Goal: Task Accomplishment & Management: Use online tool/utility

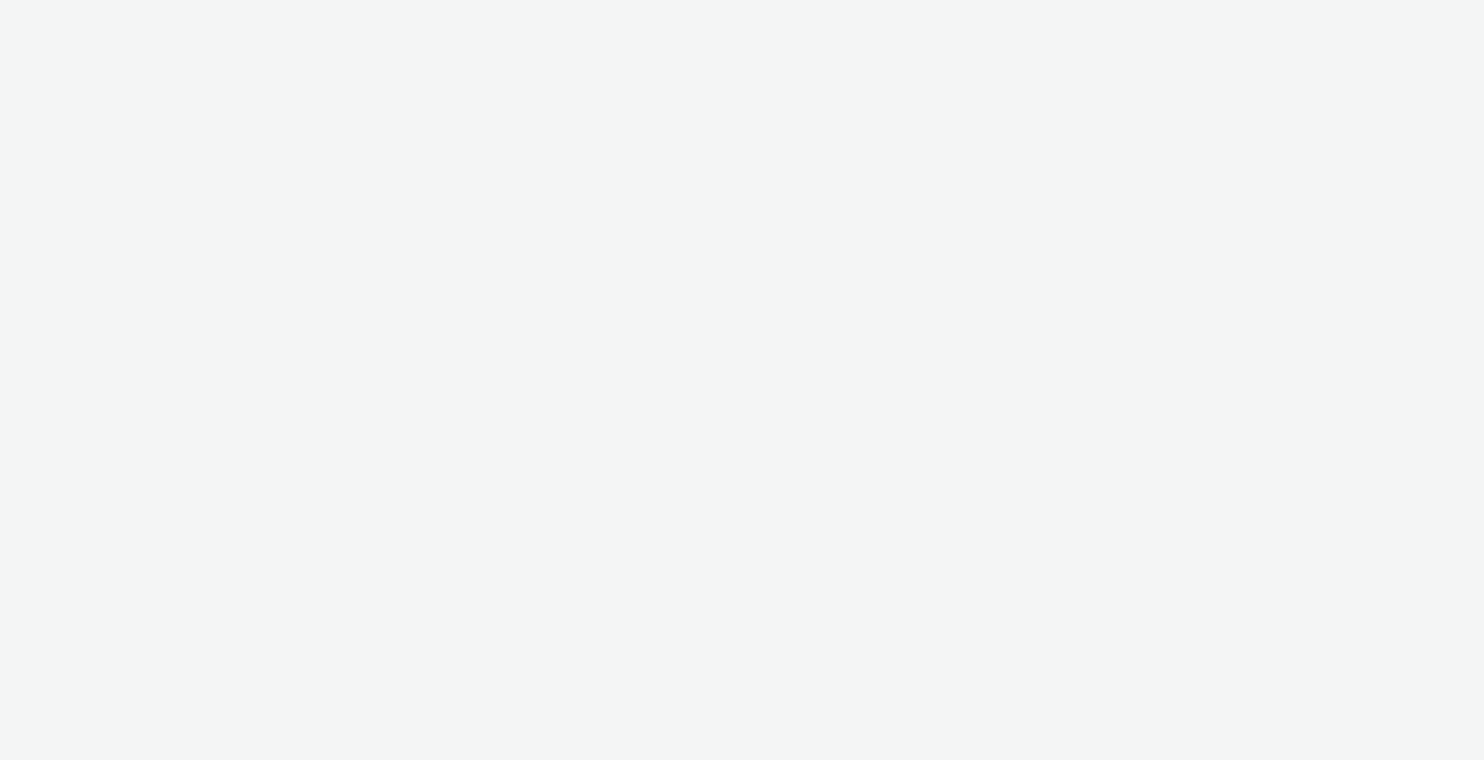
select select "9387901d-a129-43df-b0ef-f9e7dbeb676e"
select select "47d90c6b-4628-495b-b1d1-cf96ef71660b"
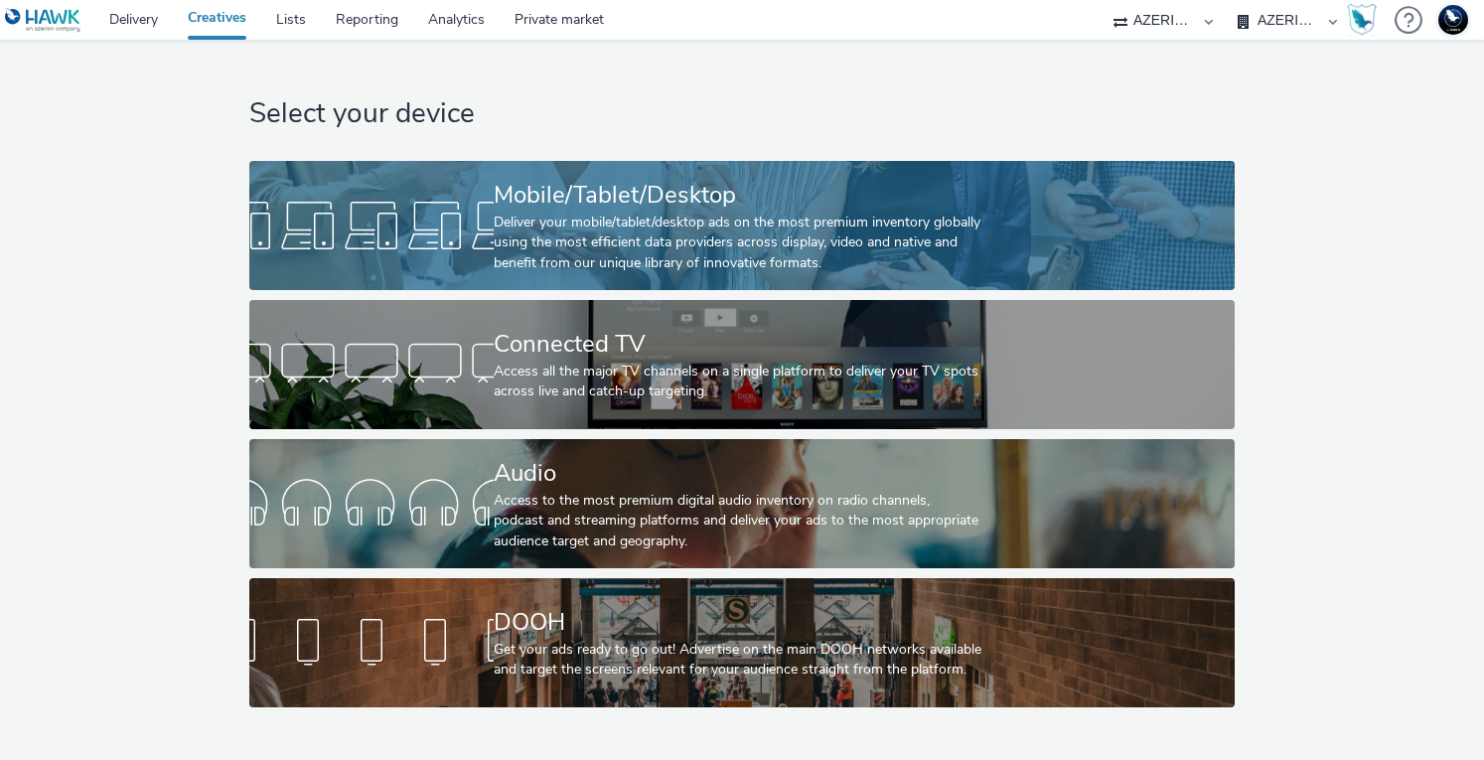
click at [437, 241] on div at bounding box center [371, 226] width 244 height 64
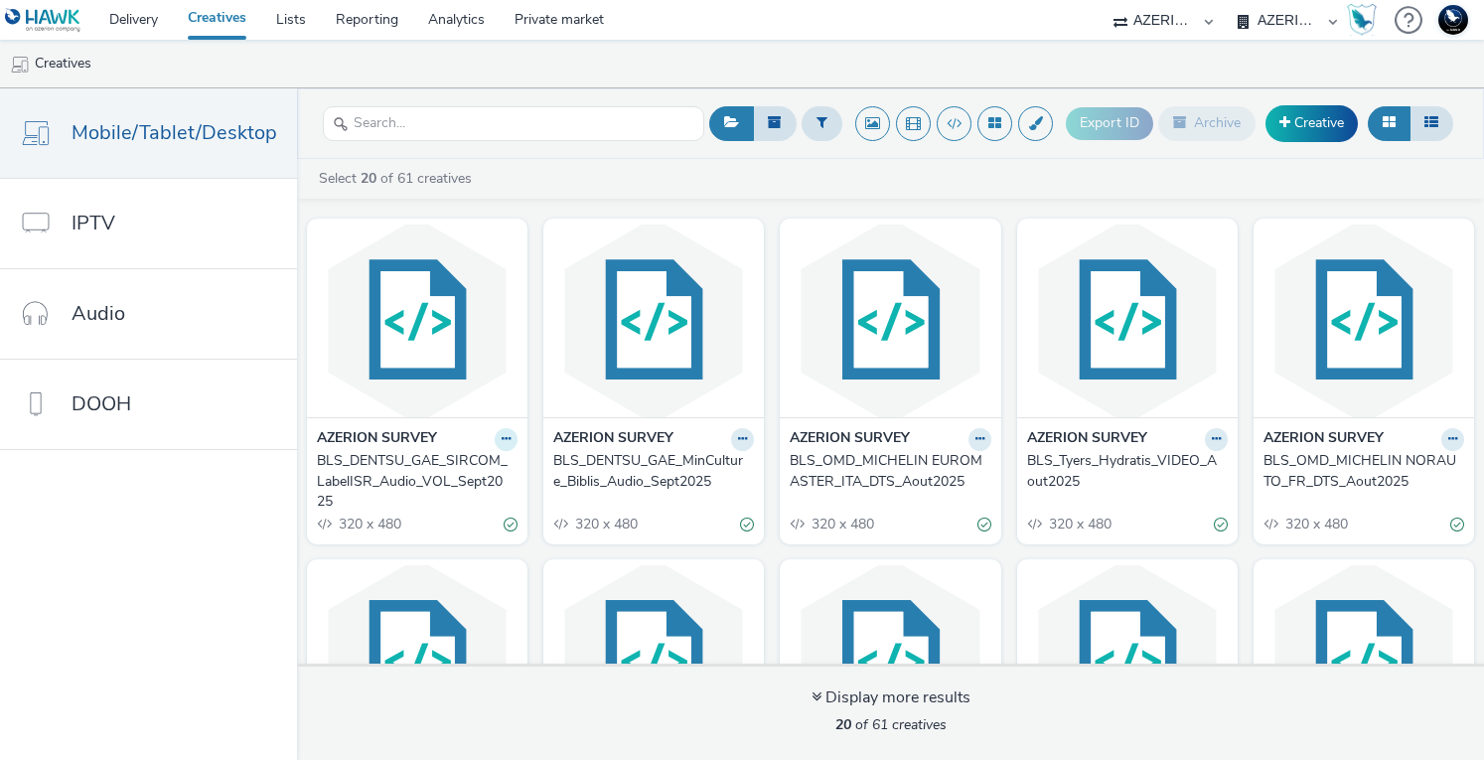
click at [504, 440] on button at bounding box center [506, 439] width 23 height 23
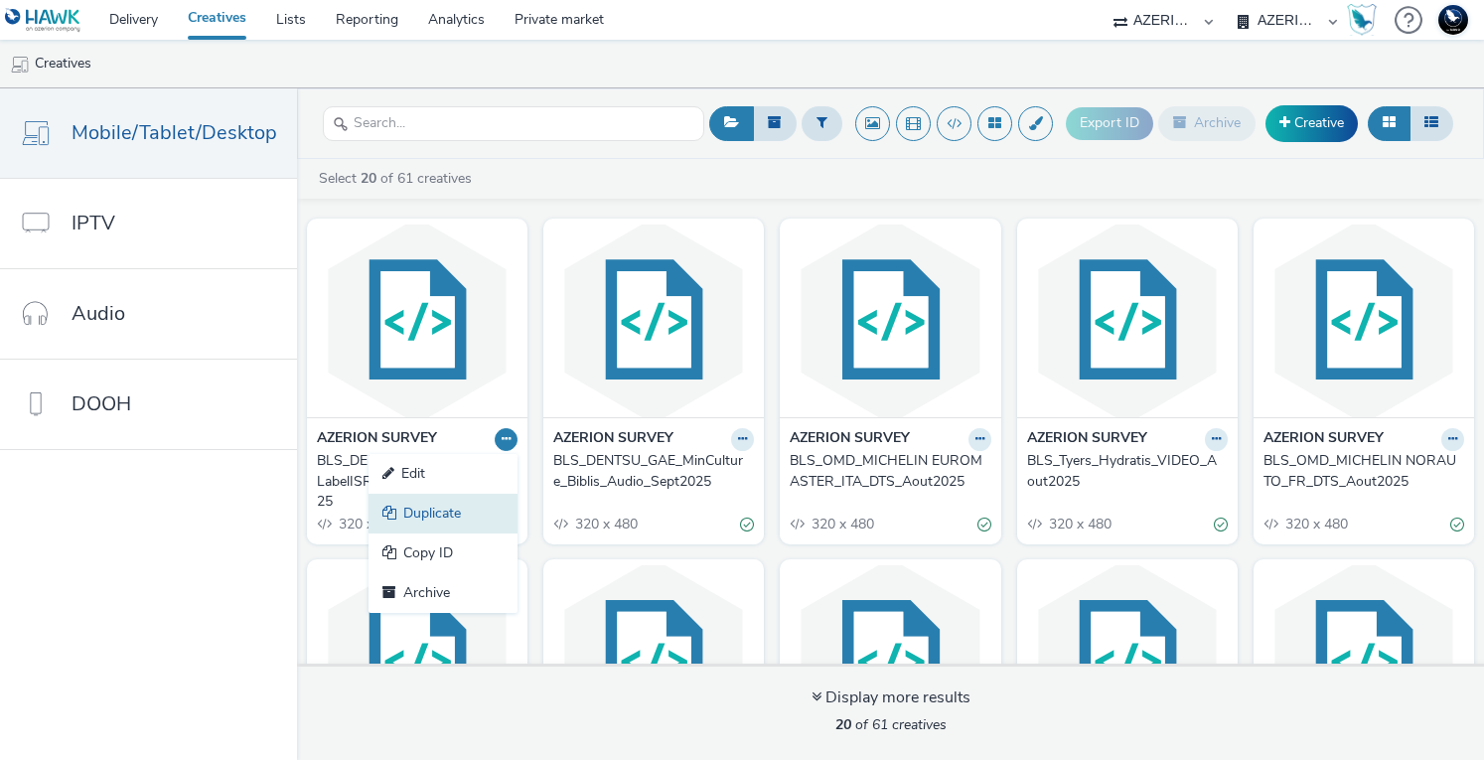
click at [471, 515] on link "Duplicate" at bounding box center [442, 514] width 149 height 40
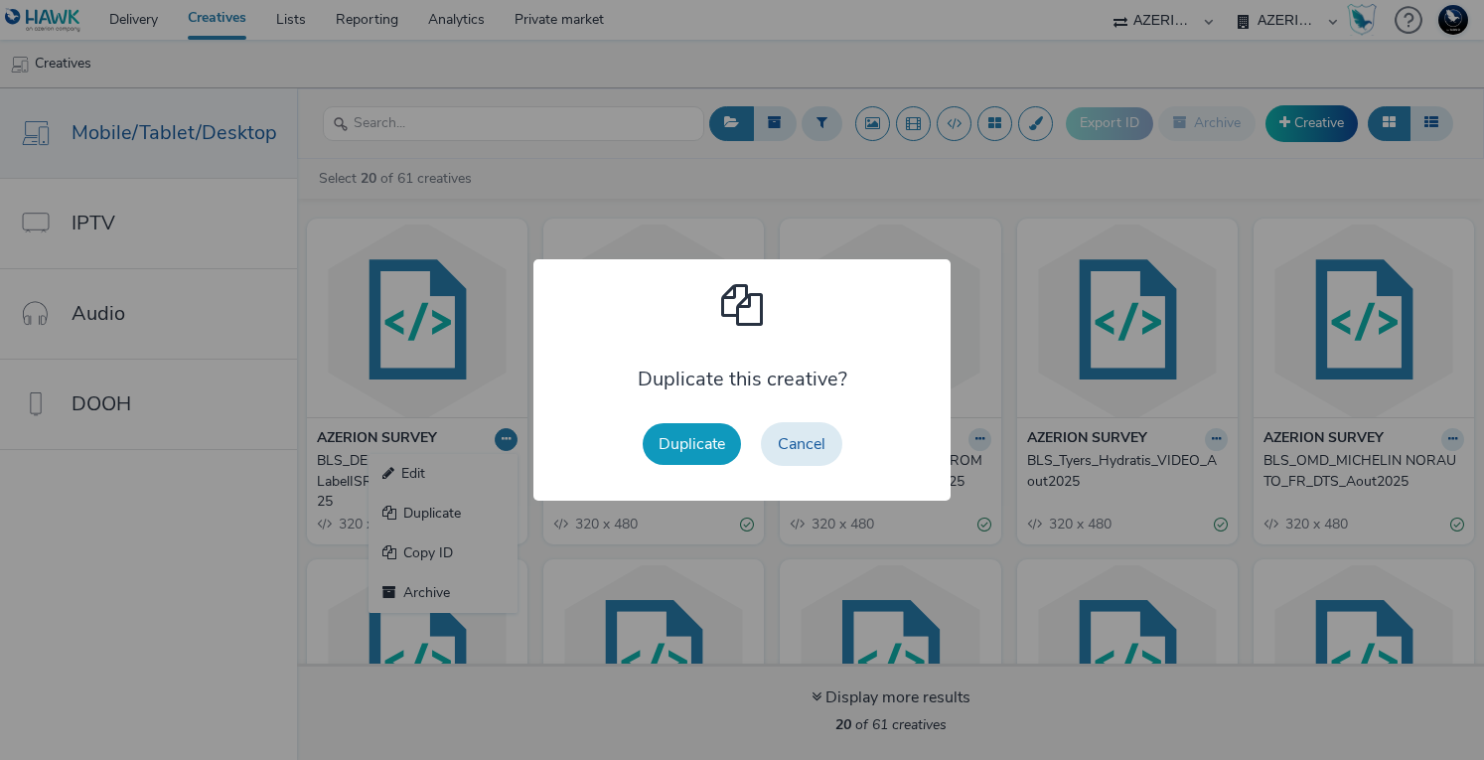
click at [715, 452] on button "Duplicate" at bounding box center [692, 444] width 98 height 42
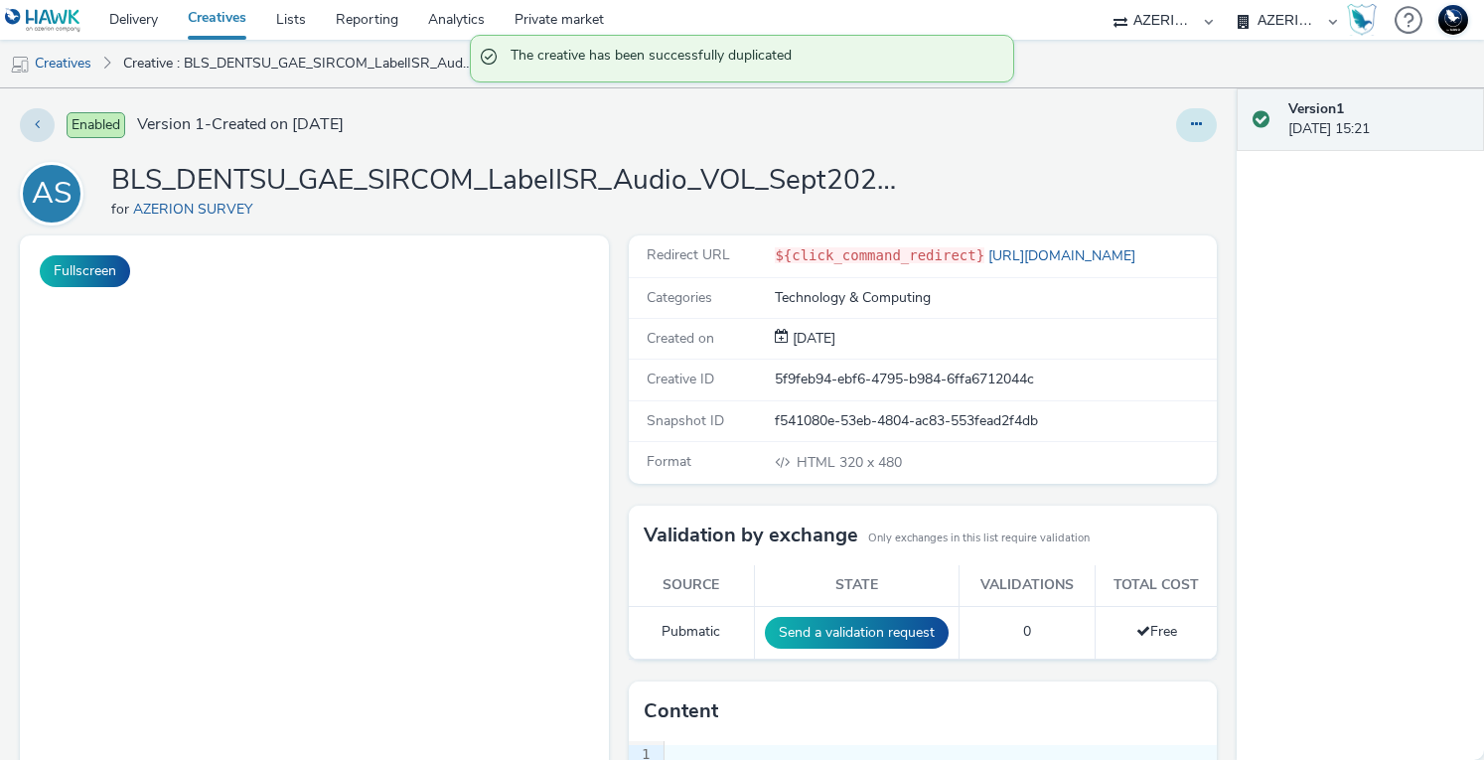
click at [1192, 126] on button at bounding box center [1196, 125] width 41 height 34
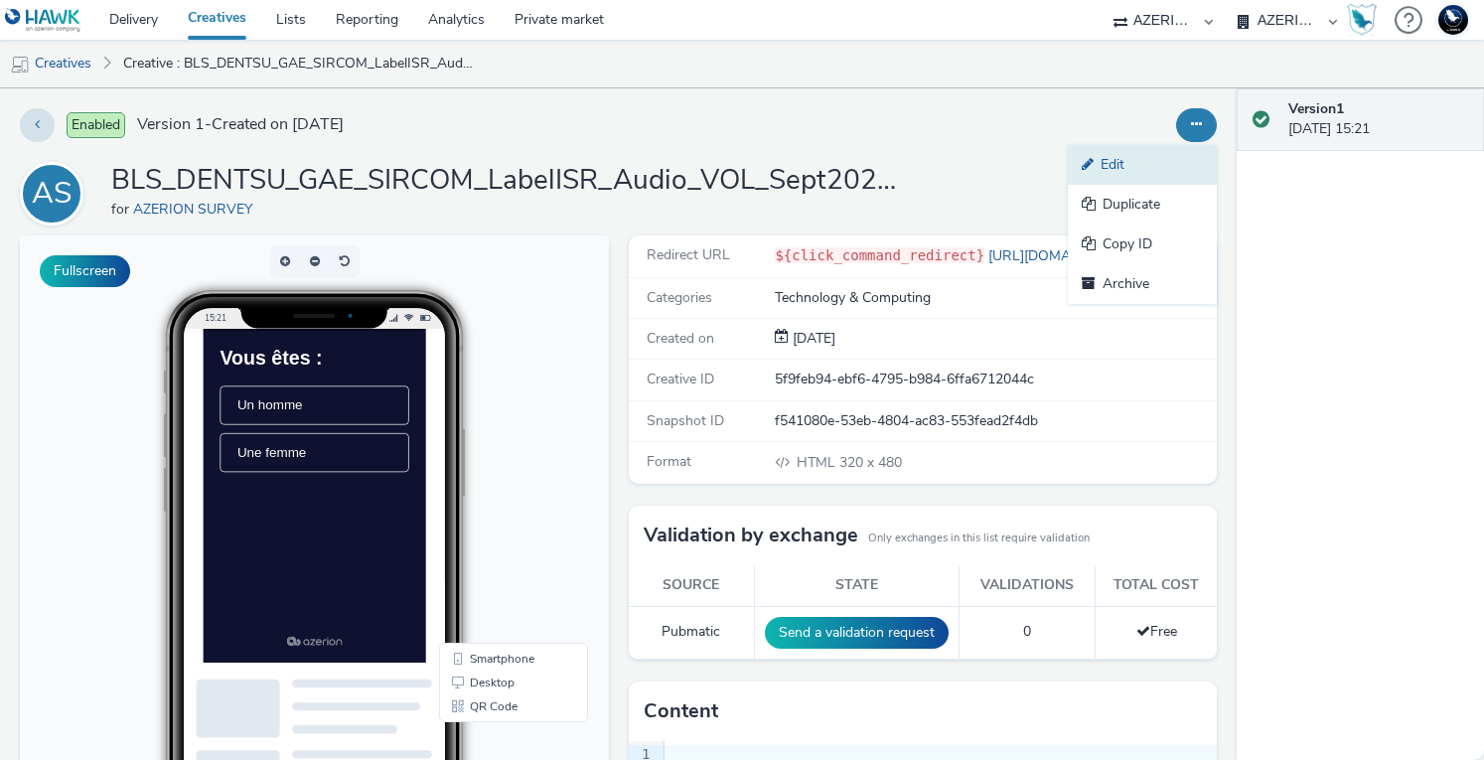
click at [1138, 156] on link "Edit" at bounding box center [1142, 165] width 149 height 40
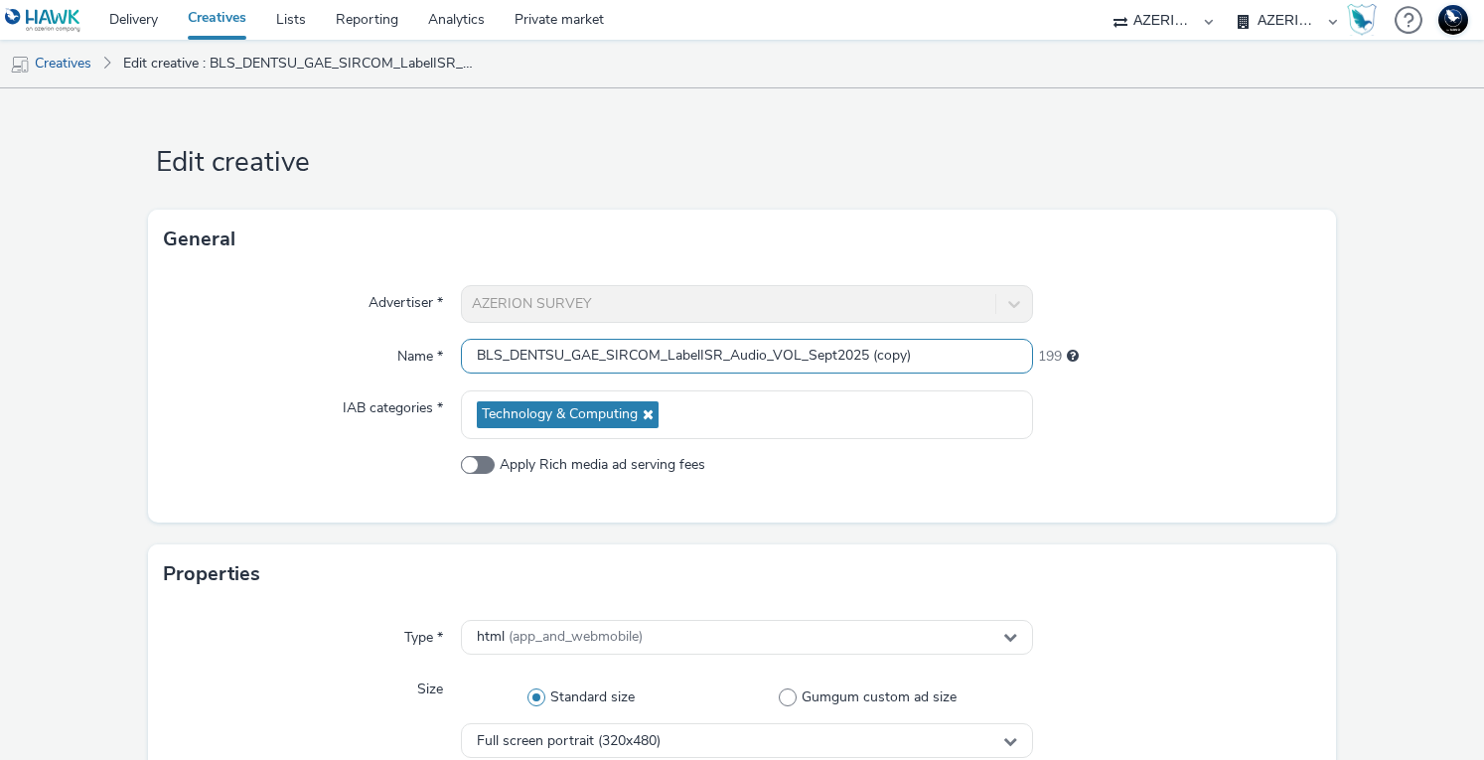
drag, startPoint x: 506, startPoint y: 356, endPoint x: 563, endPoint y: 356, distance: 56.6
click at [563, 356] on input "BLS_DENTSU_GAE_SIRCOM_LabelISR_Audio_VOL_Sept2025 (copy)" at bounding box center [747, 356] width 573 height 35
click at [556, 353] on input "BLS_DENTSU_GAE_SIRCOM_LabelISR_Audio_VOL_Sept2025 (copy)" at bounding box center [747, 356] width 573 height 35
click at [671, 366] on input "BLS_DENTSU_GAE_SIRCOM_LabelISR_Audio_VOL_Sept2025 (copy)" at bounding box center [747, 356] width 573 height 35
click at [558, 355] on input "BLS_DENTSU_GAE_SIRCOM_LabelISR_Audio_VOL_Sept2025 (copy)" at bounding box center [747, 356] width 573 height 35
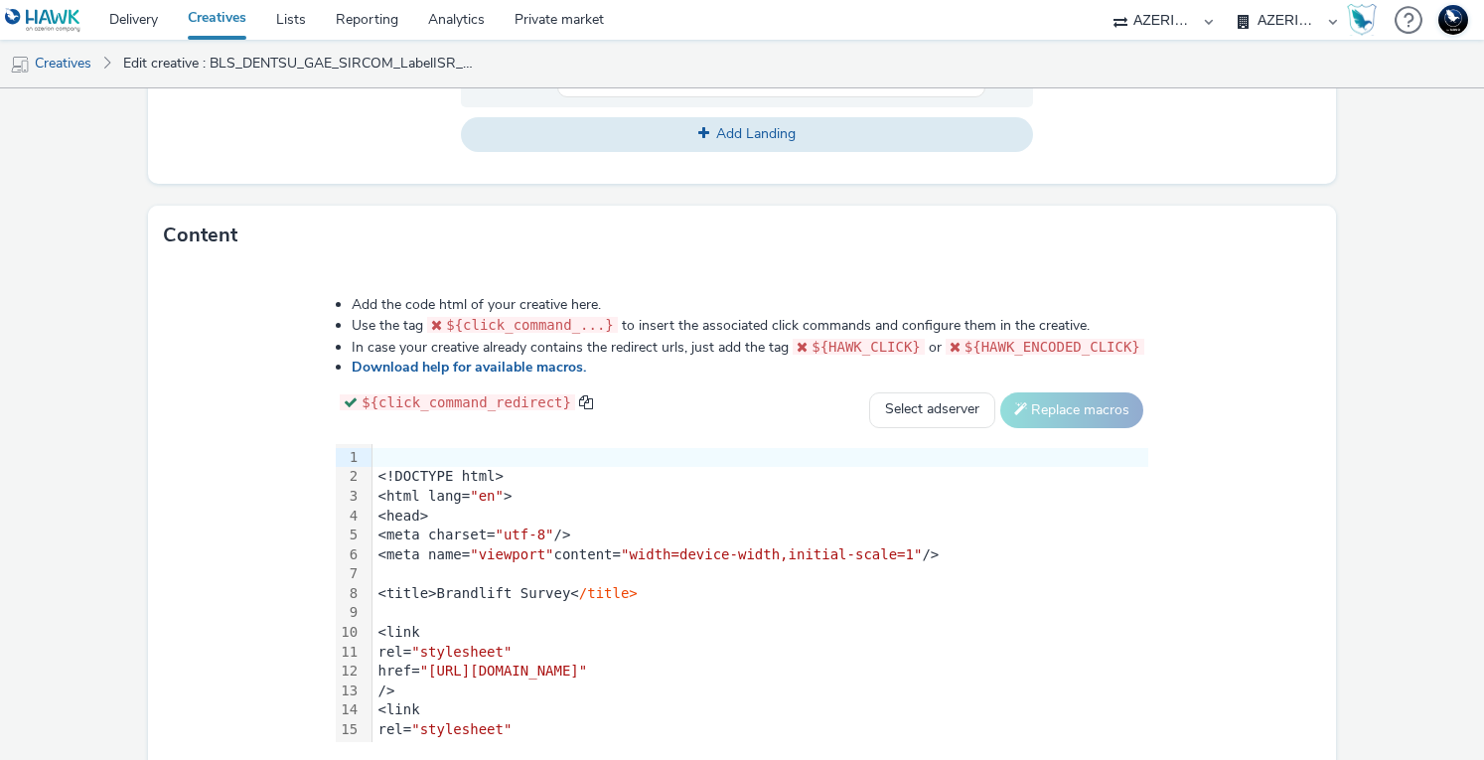
type input "BLS_KLH_MACSF_JEU_TFE_DISPLAY_Sept2025"
click at [1148, 320] on li "Use the tag ${click_command_...} to insert the associated click commands and co…" at bounding box center [750, 325] width 796 height 21
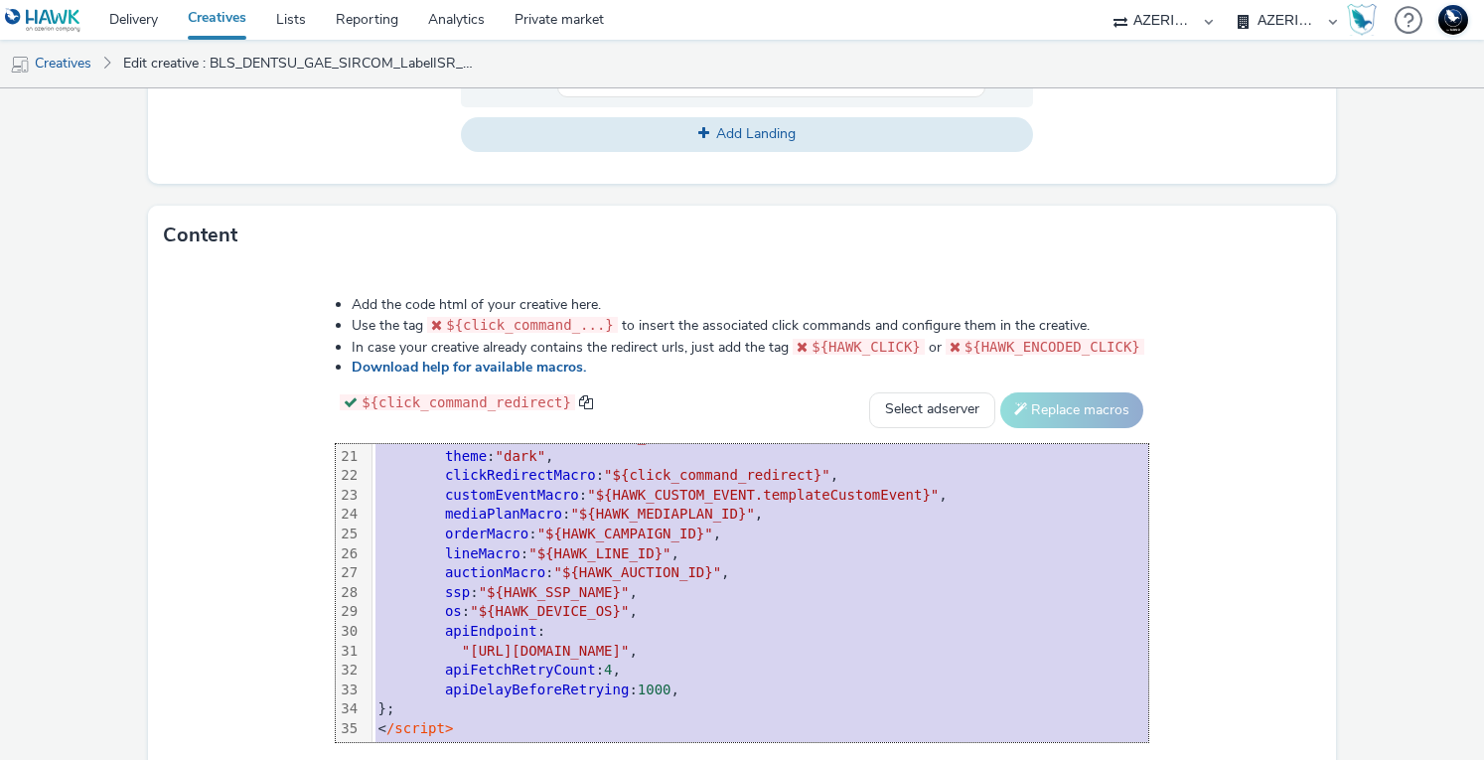
scroll to position [605, 0]
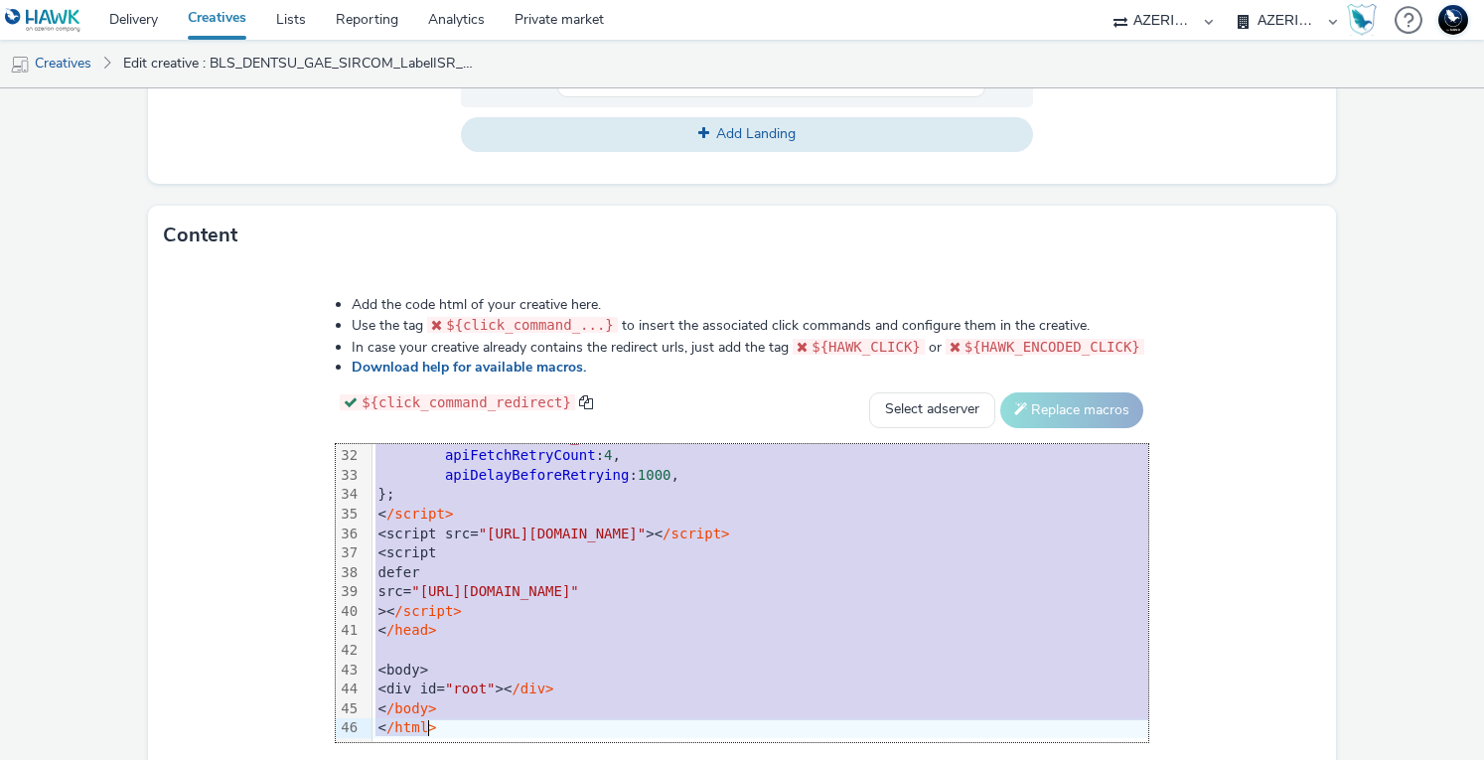
drag, startPoint x: 318, startPoint y: 464, endPoint x: 570, endPoint y: 805, distance: 424.6
click at [570, 759] on html "Delivery Creatives Lists Reporting Analytics Private market 75 Media A8 Media G…" at bounding box center [742, 380] width 1484 height 760
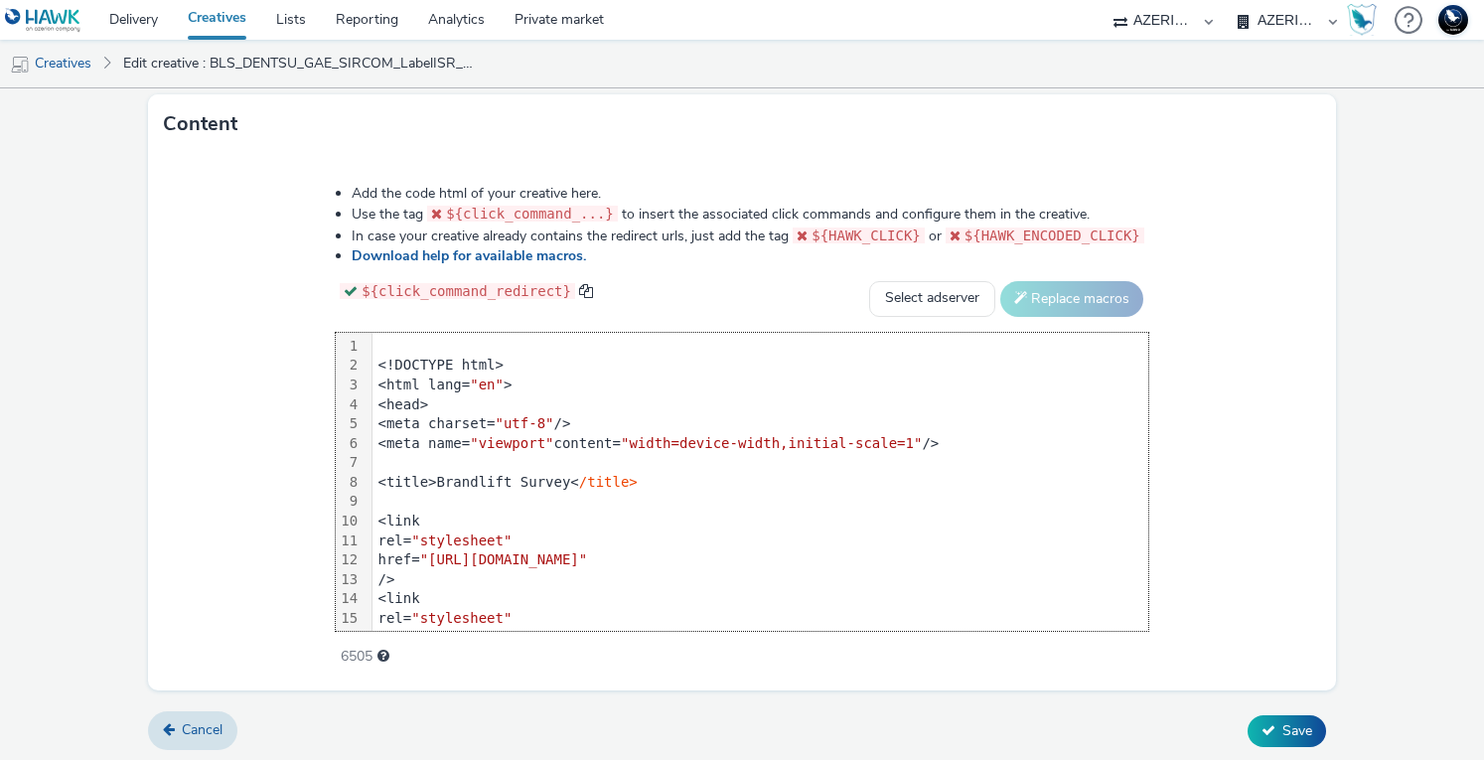
scroll to position [623, 0]
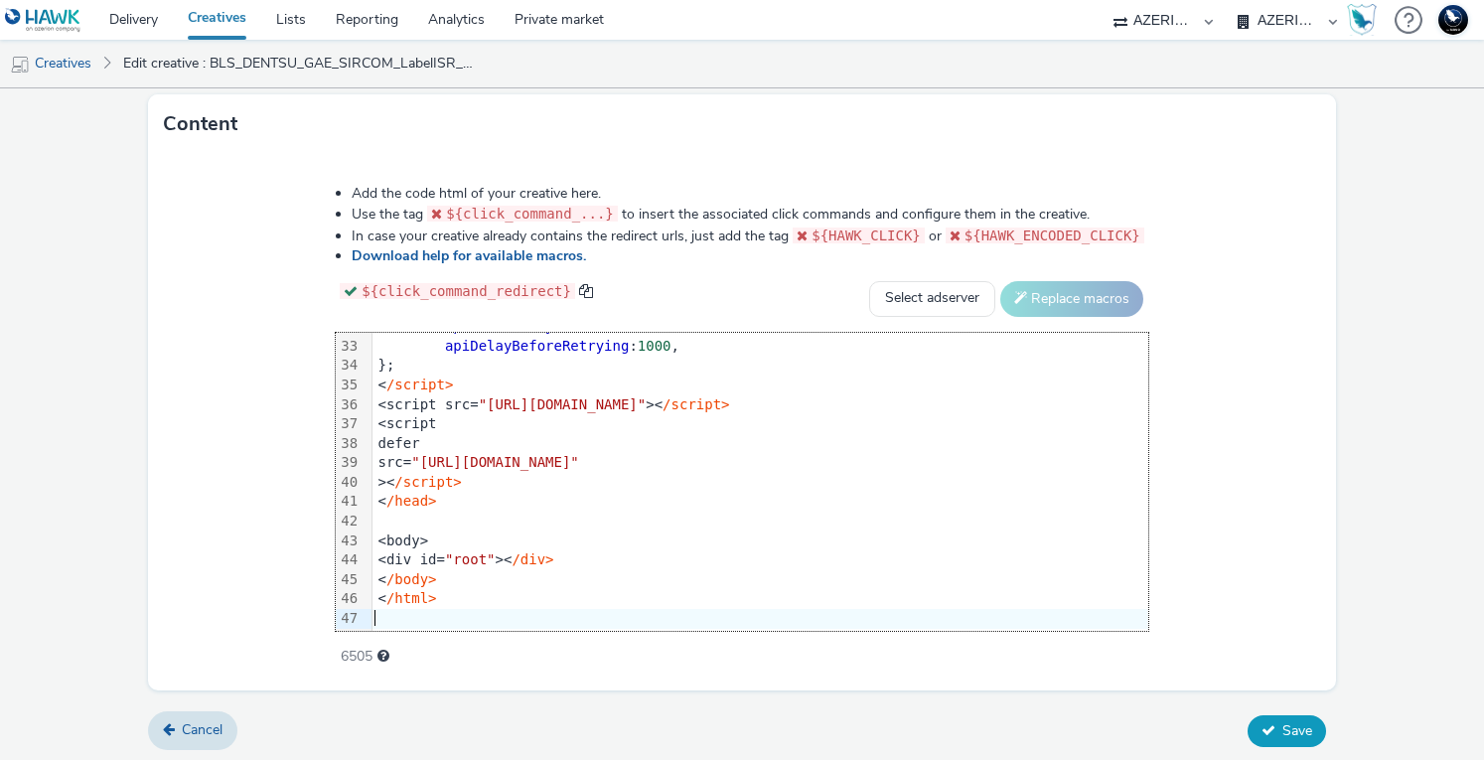
click at [1261, 723] on icon at bounding box center [1268, 730] width 14 height 14
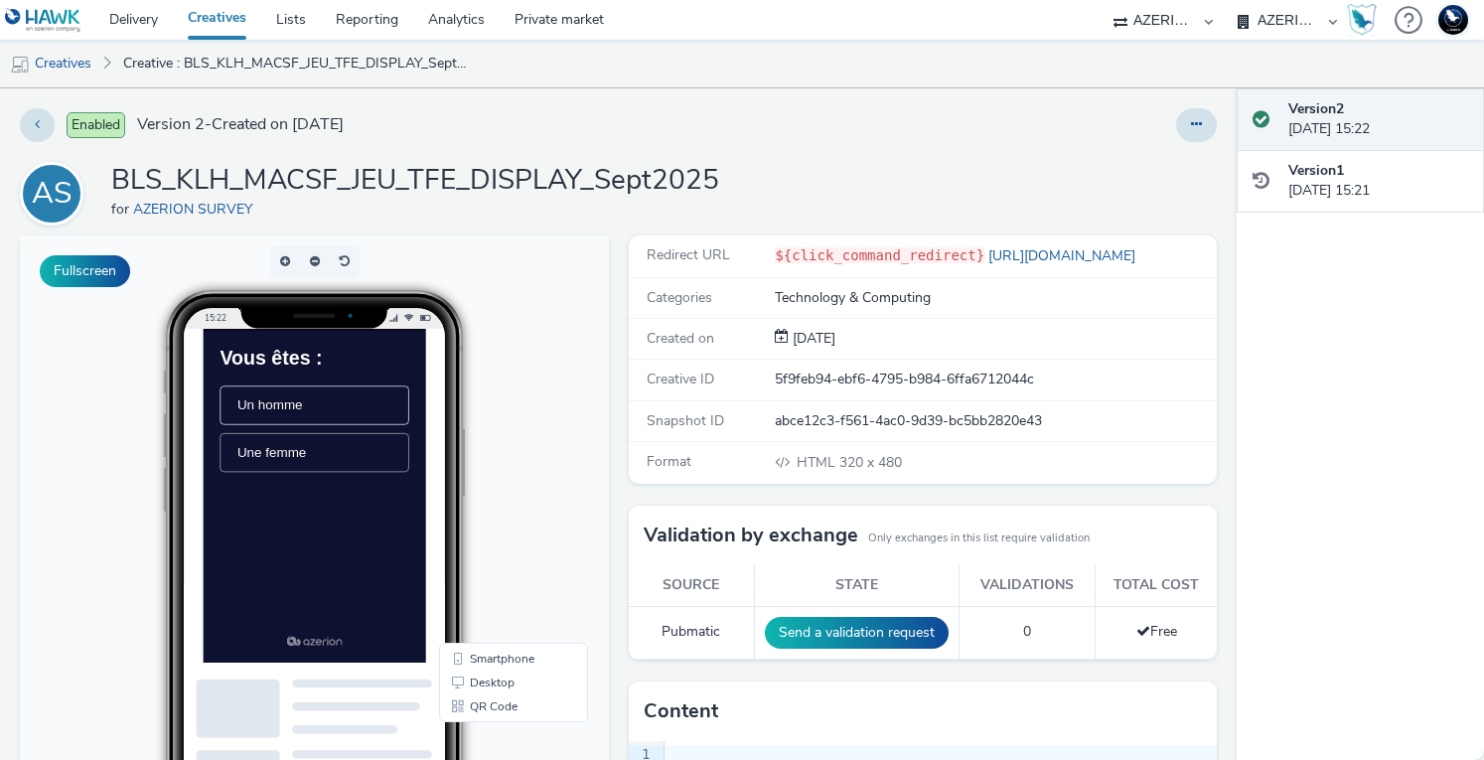
click at [315, 506] on span "Une femme" at bounding box center [300, 505] width 98 height 21
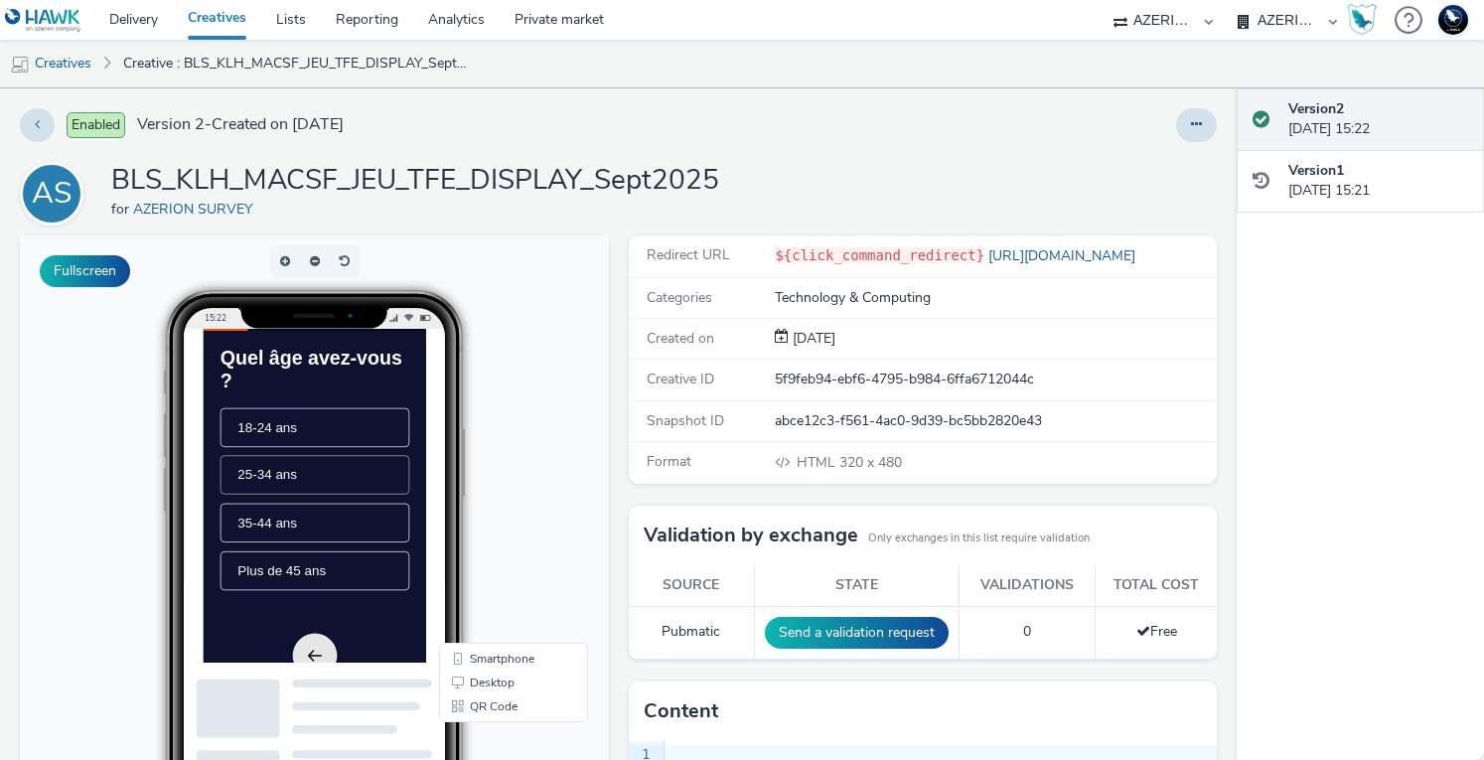
click at [328, 541] on span "25-34 ans" at bounding box center [293, 536] width 84 height 21
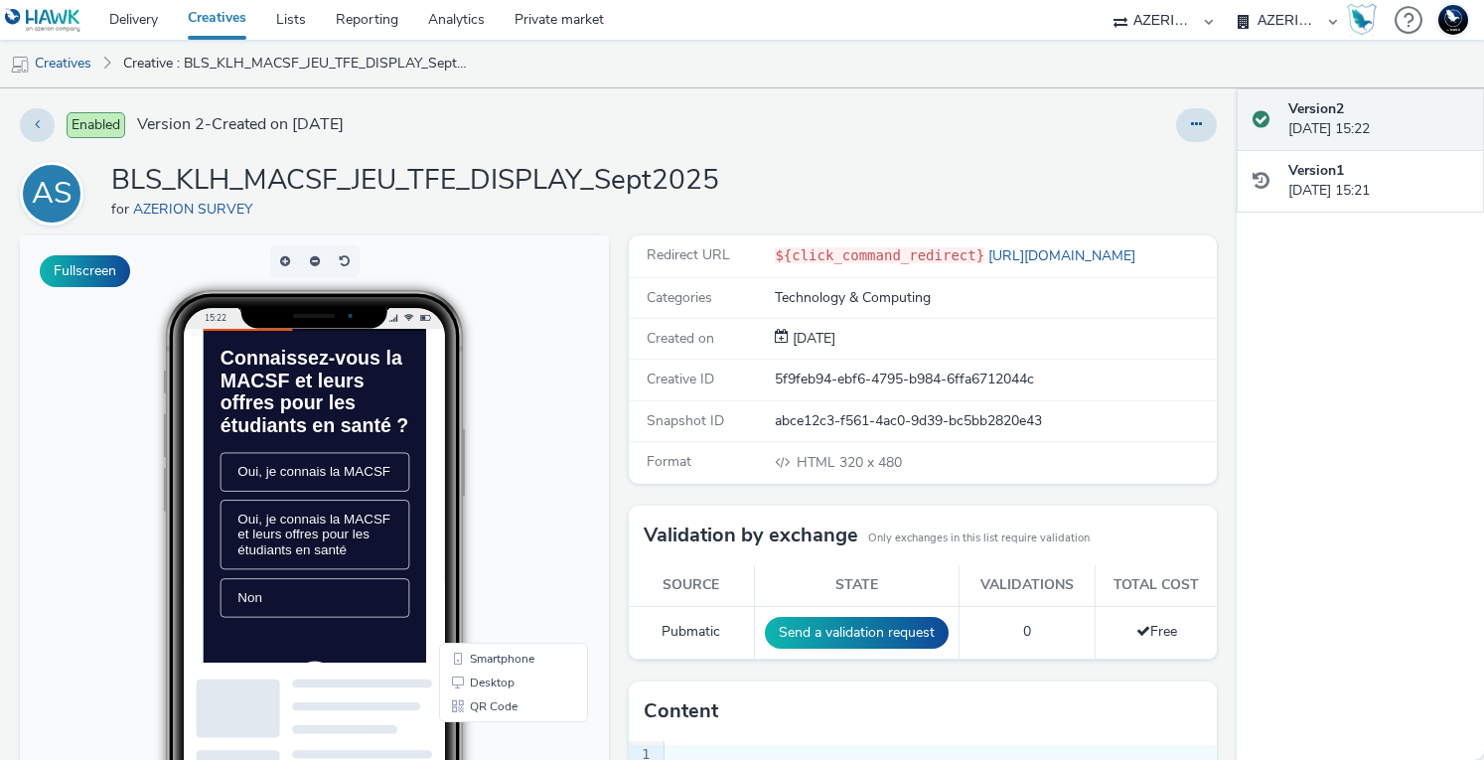
scroll to position [99, 0]
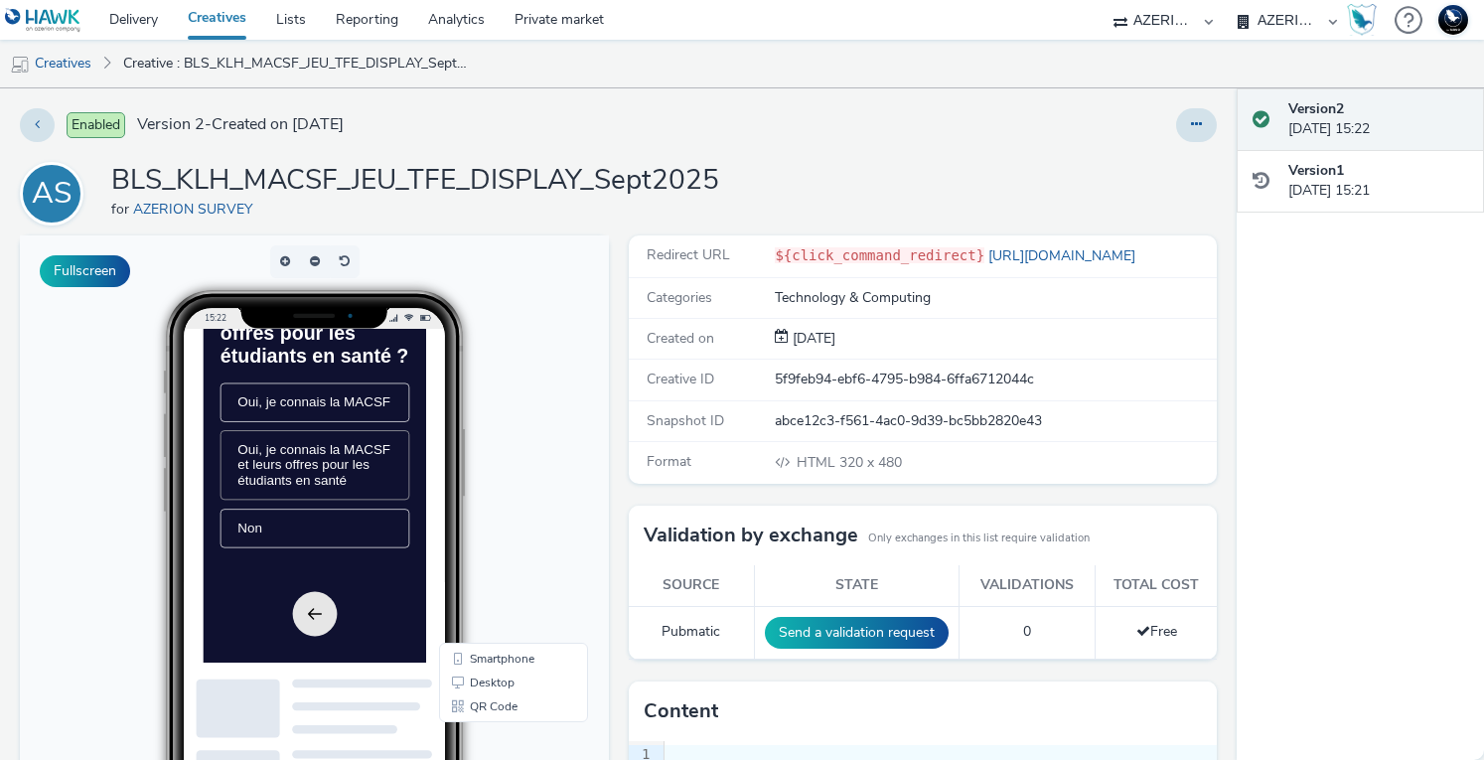
click at [329, 555] on span "Oui, je connais la MACSF et leurs offres pour les étudiants en santé" at bounding box center [360, 523] width 218 height 65
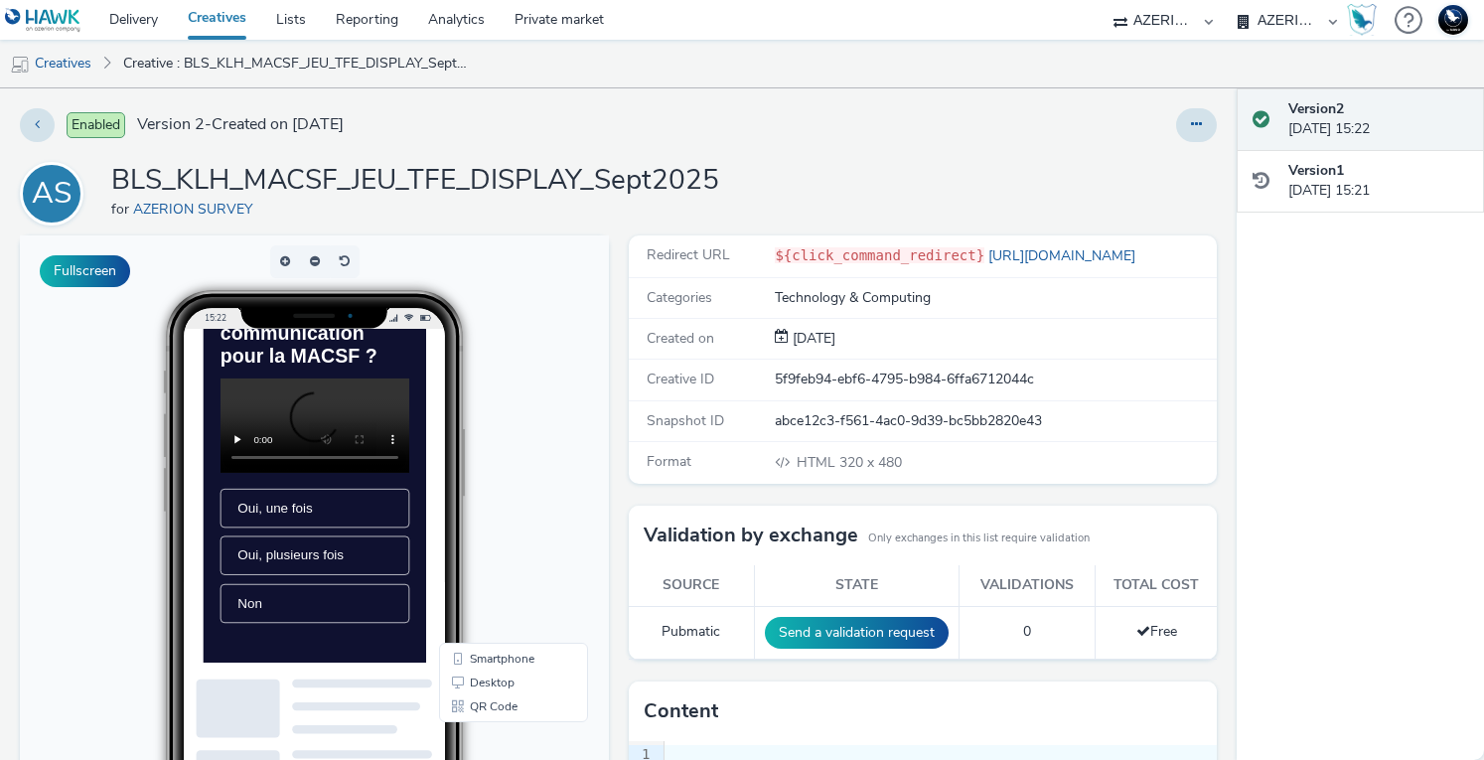
scroll to position [0, 0]
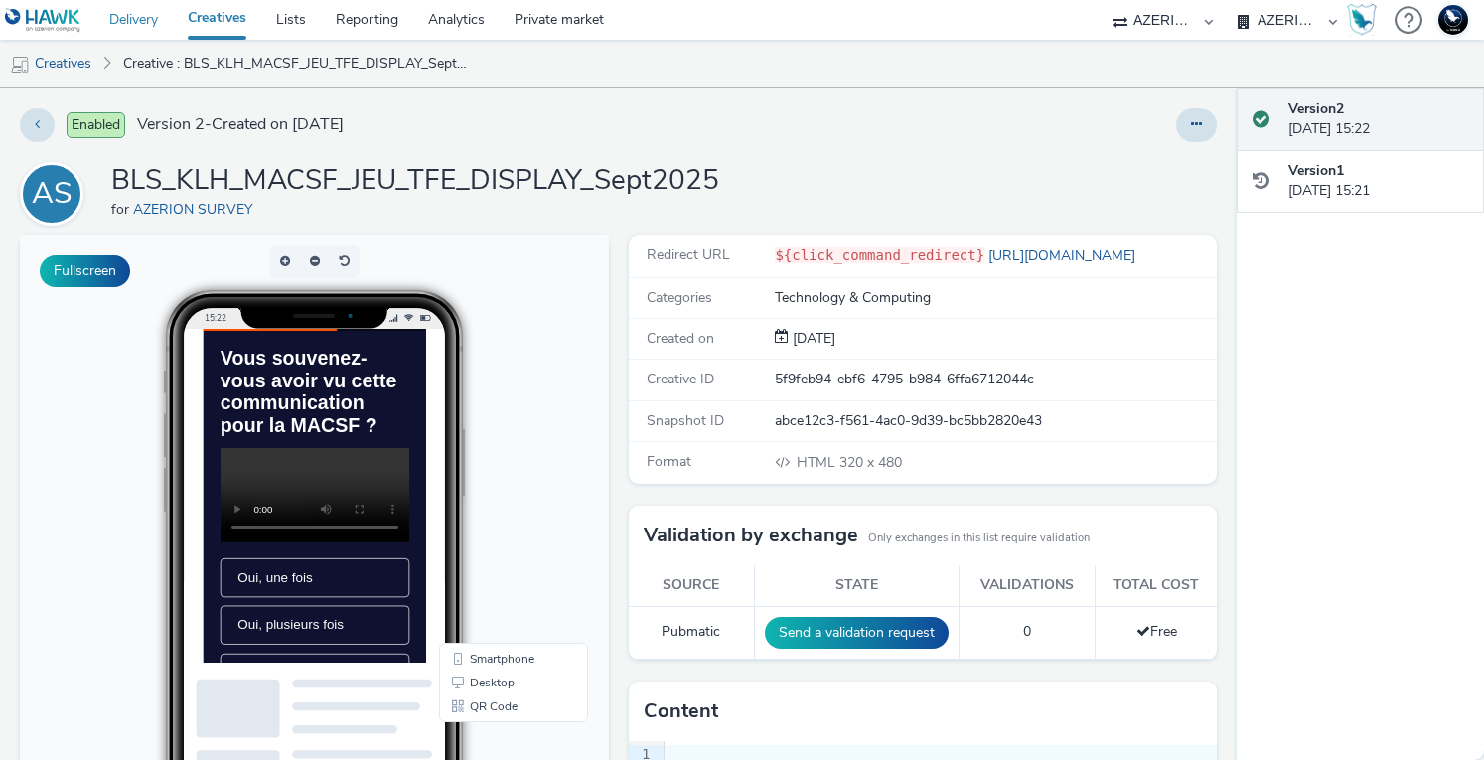
click at [149, 21] on link "Delivery" at bounding box center [133, 20] width 78 height 40
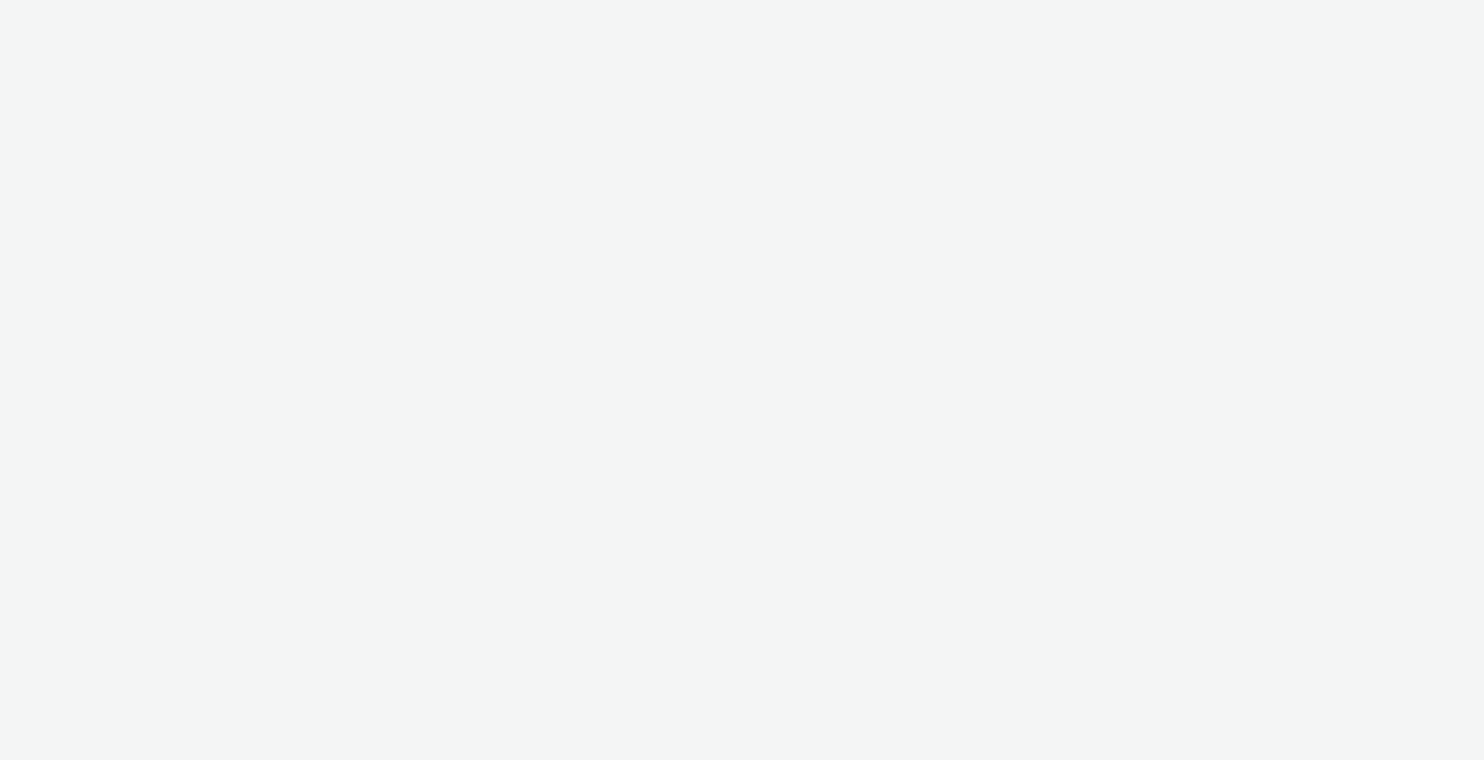
select select "11a7df10-284f-415c-b52a-427acf4c31ae"
select select "23ac11bc-76f7-45aa-bb6e-913a84dd47ea"
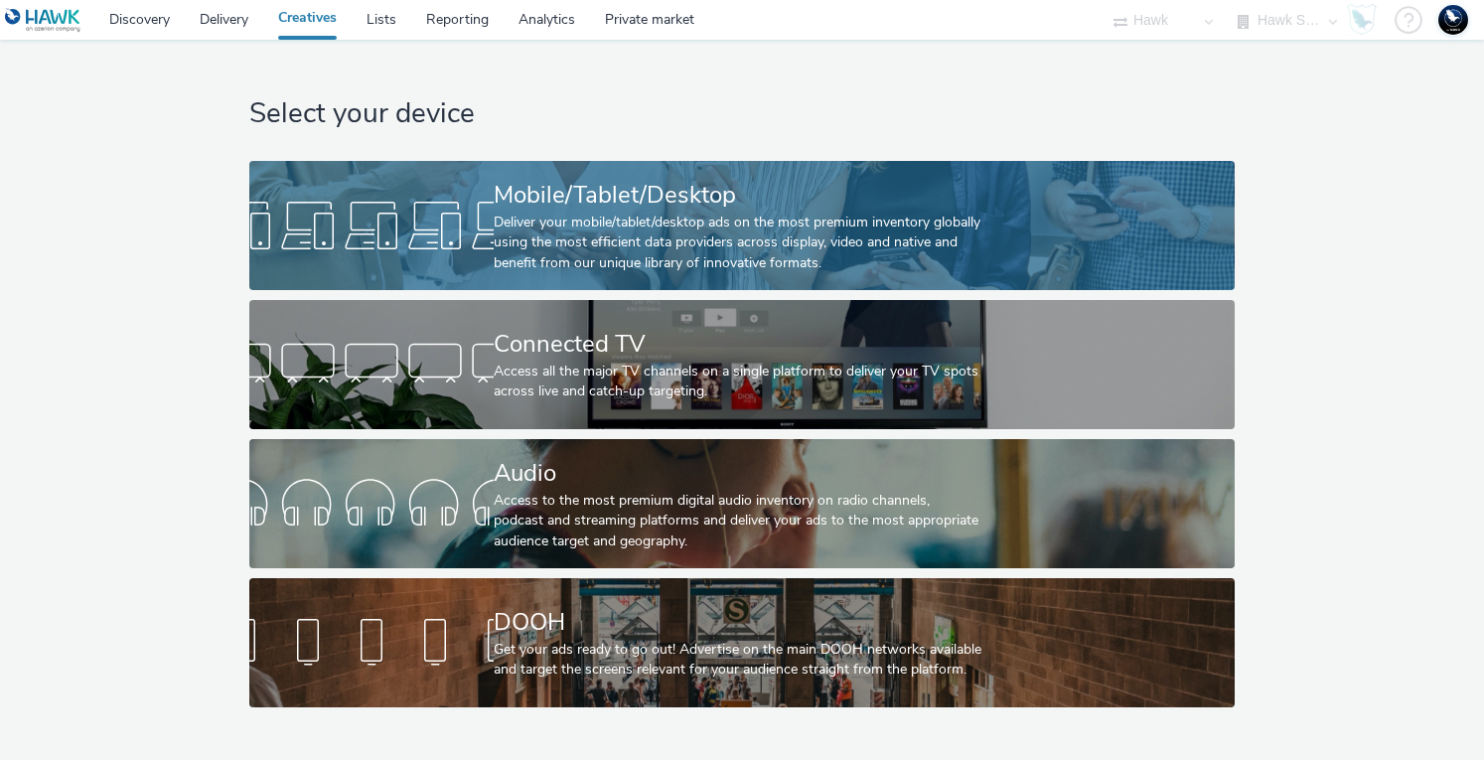
click at [806, 219] on div "Deliver your mobile/tablet/desktop ads on the most premium inventory globally u…" at bounding box center [738, 243] width 489 height 61
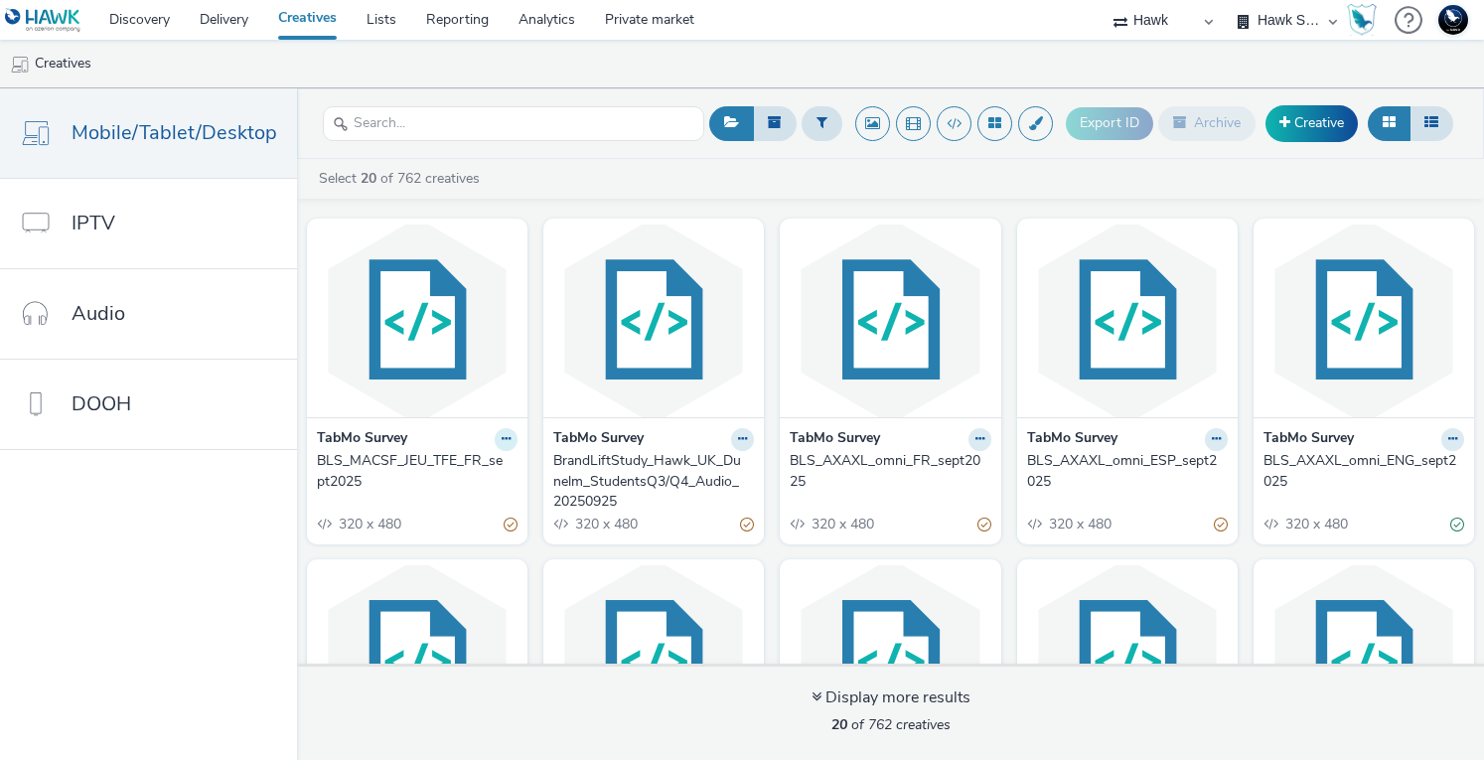
click at [502, 441] on icon at bounding box center [506, 439] width 9 height 12
click at [602, 173] on div "Select 20 of 762 creatives" at bounding box center [895, 179] width 1157 height 20
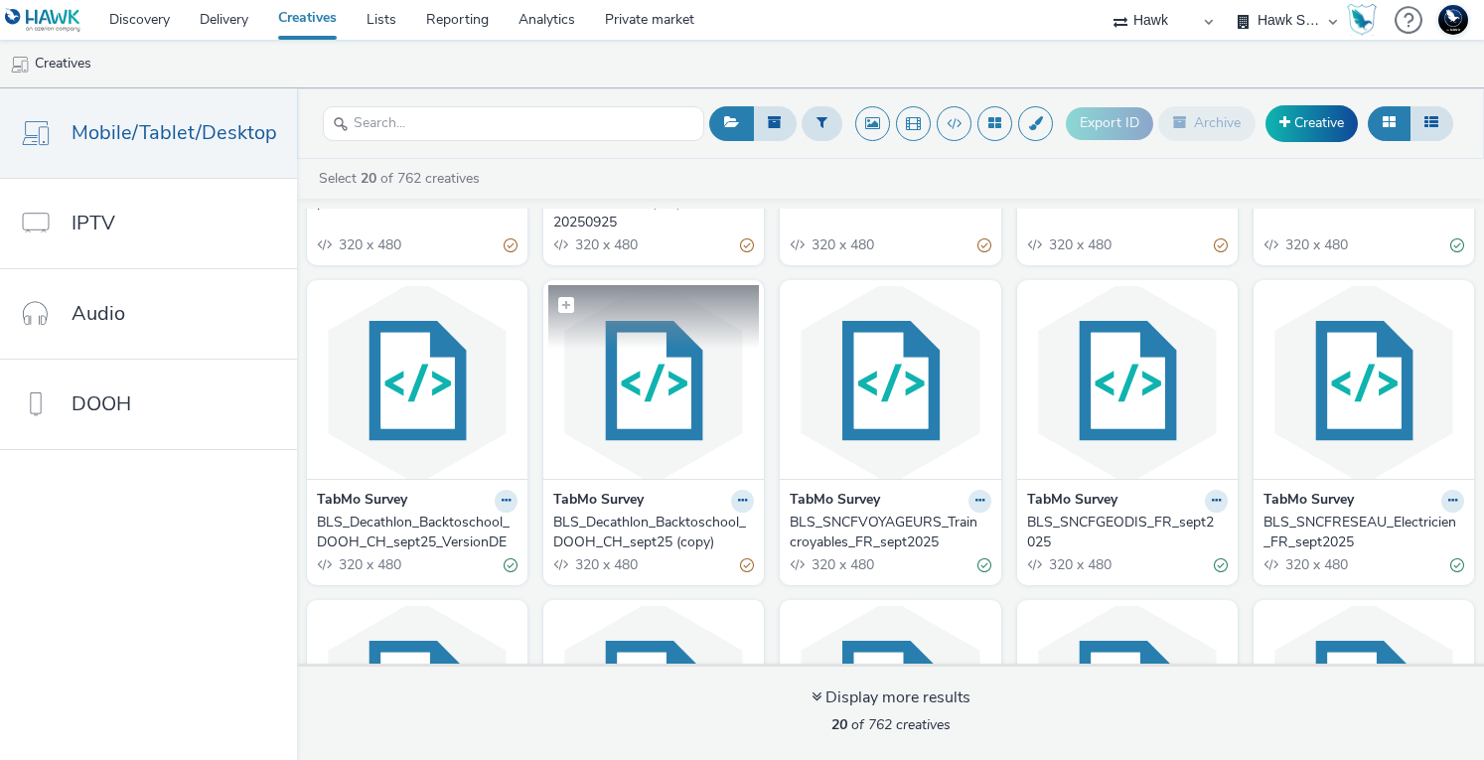
scroll to position [298, 0]
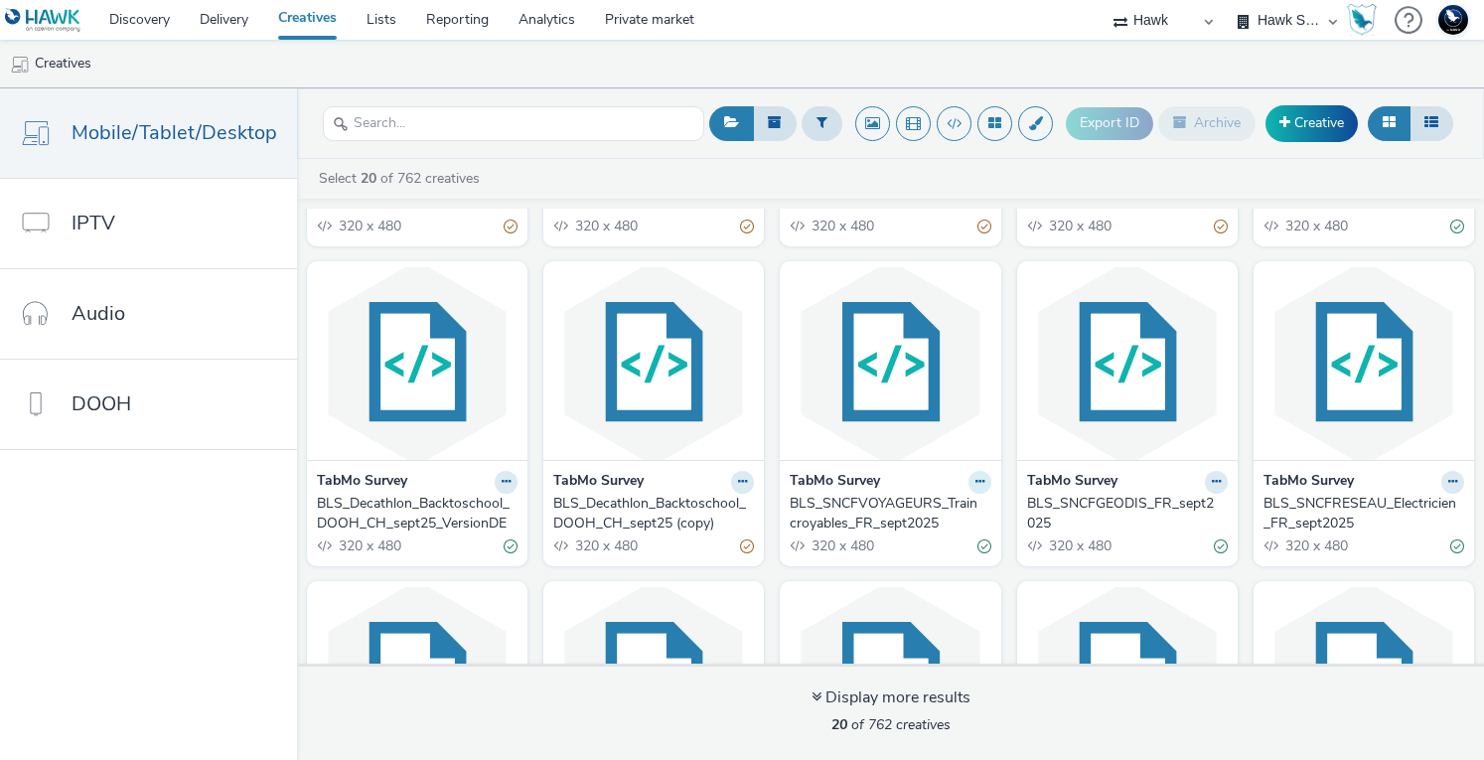
click at [975, 481] on icon at bounding box center [979, 482] width 9 height 12
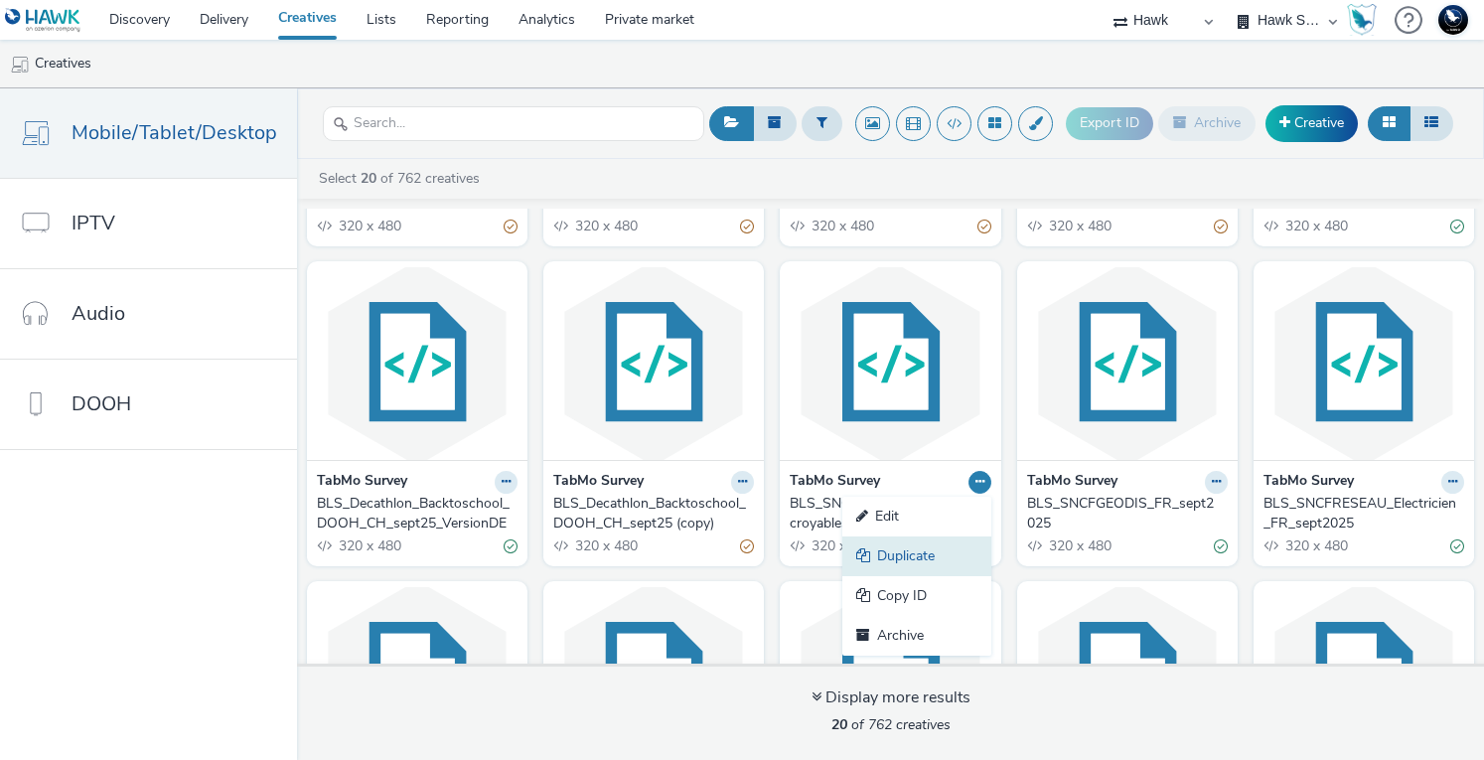
click at [930, 554] on link "Duplicate" at bounding box center [916, 556] width 149 height 40
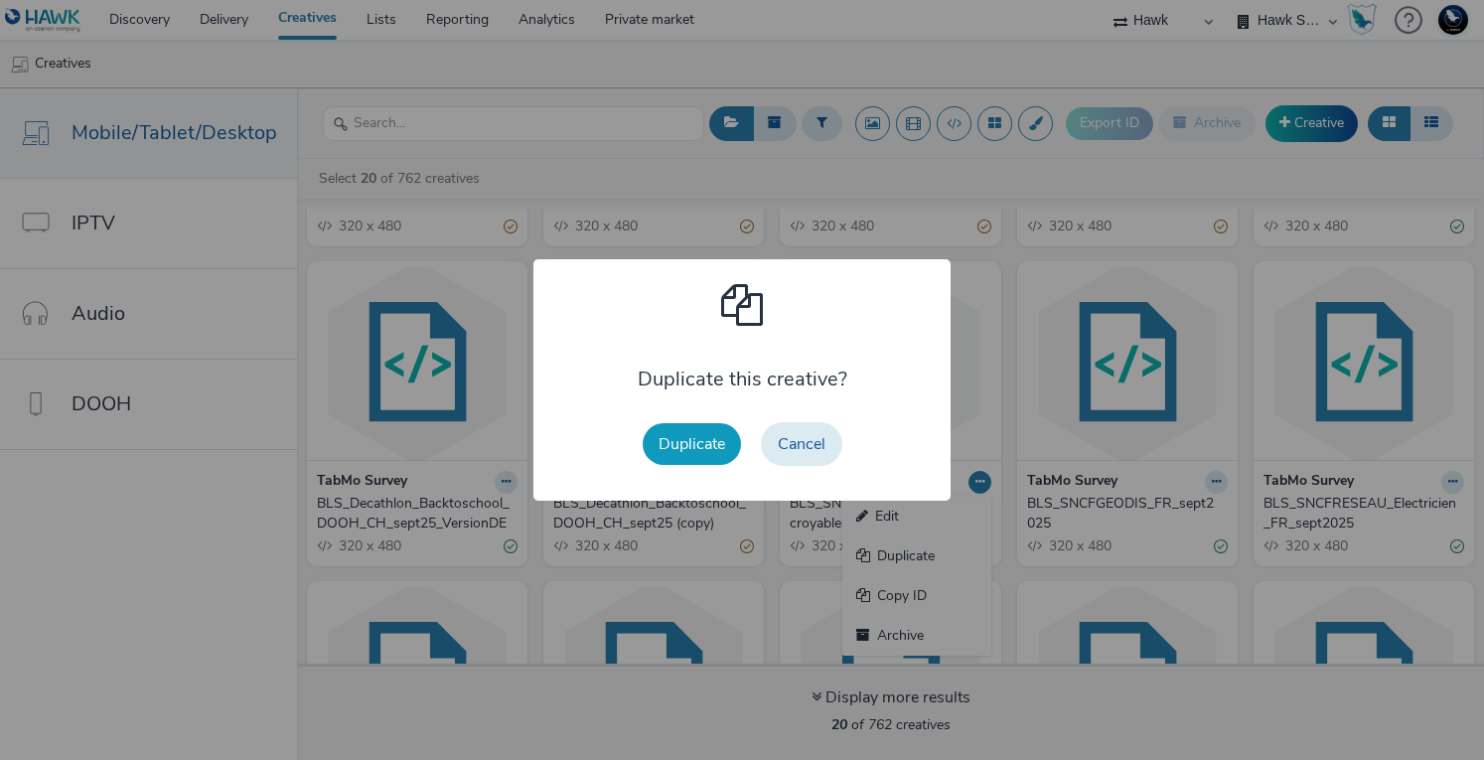
click at [709, 450] on button "Duplicate" at bounding box center [692, 444] width 98 height 42
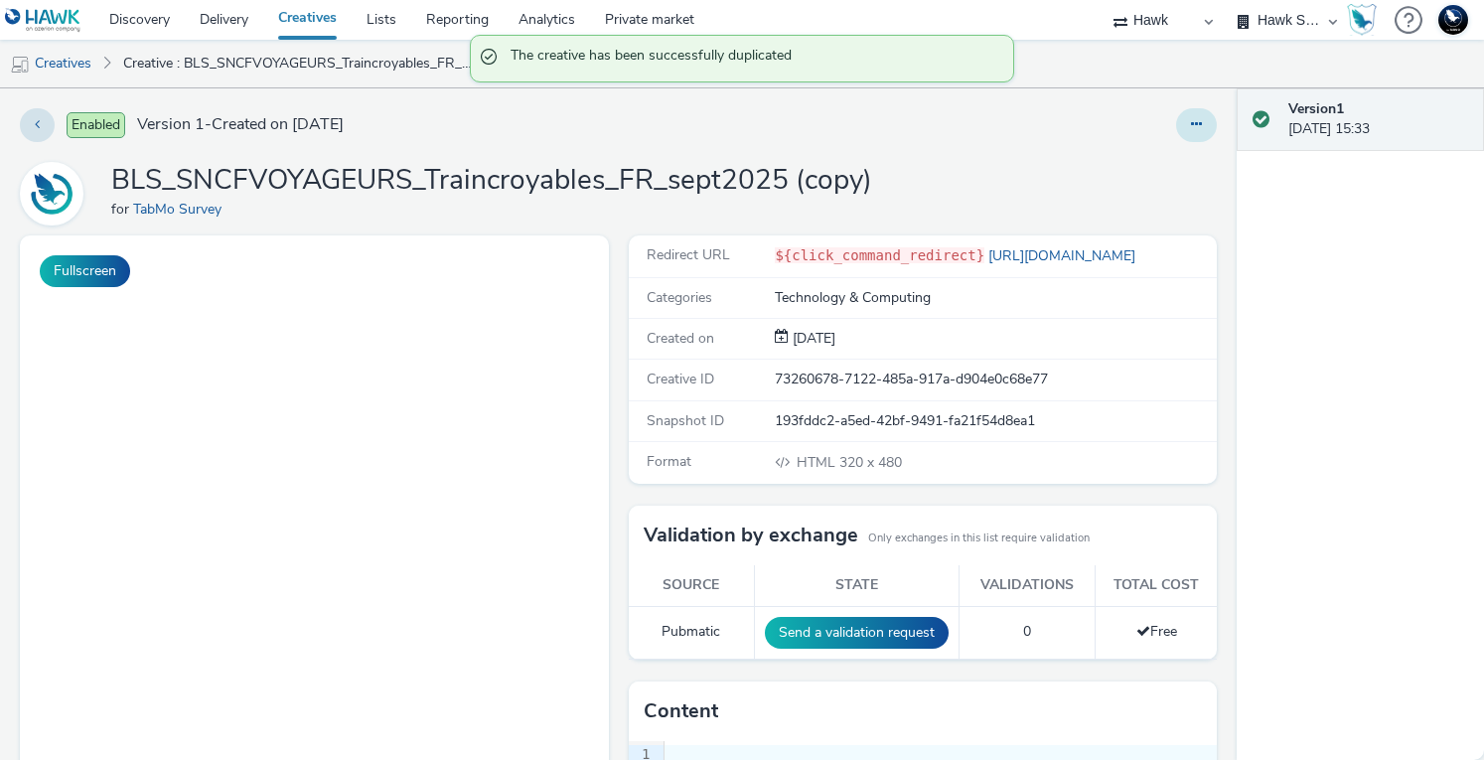
click at [1178, 134] on button at bounding box center [1196, 125] width 41 height 34
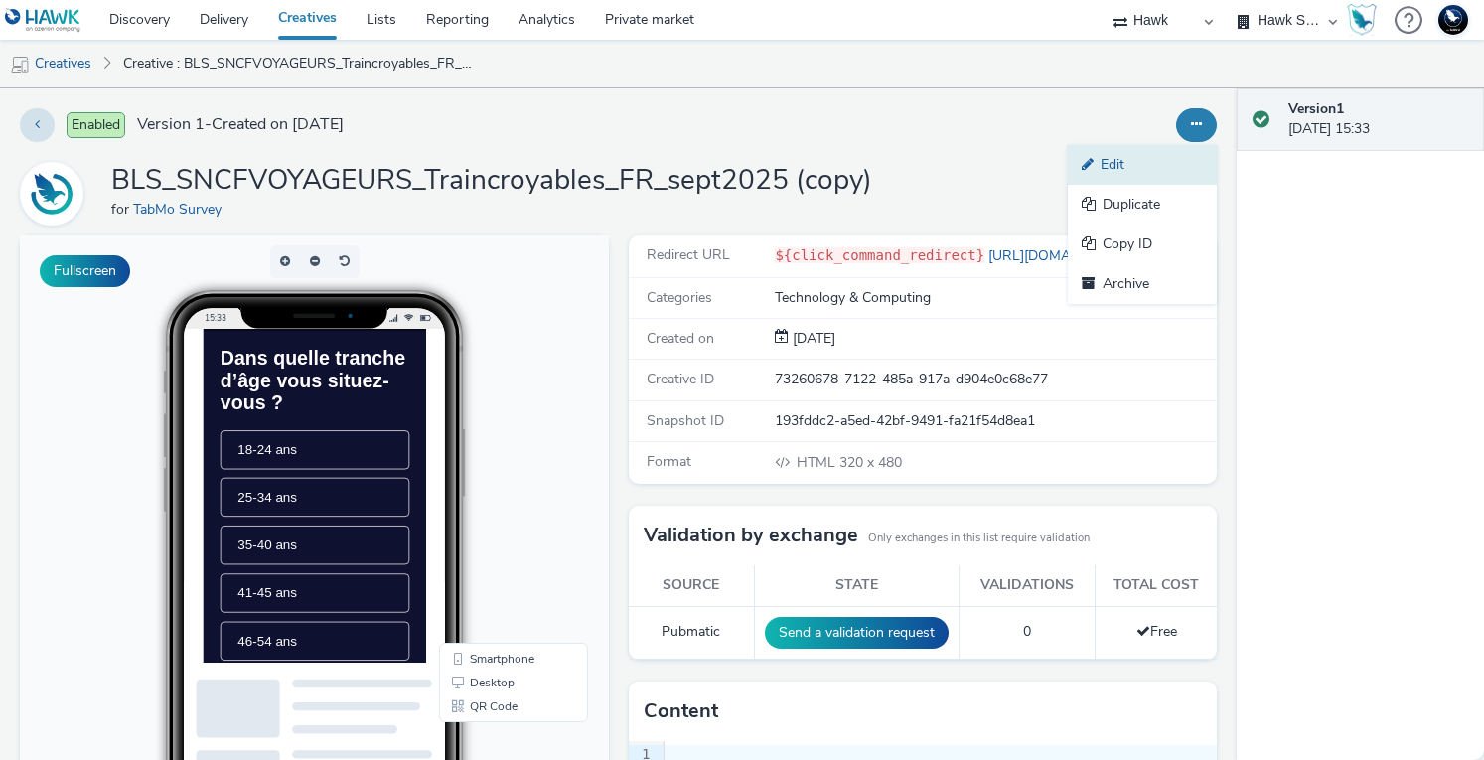
click at [1120, 169] on link "Edit" at bounding box center [1142, 165] width 149 height 40
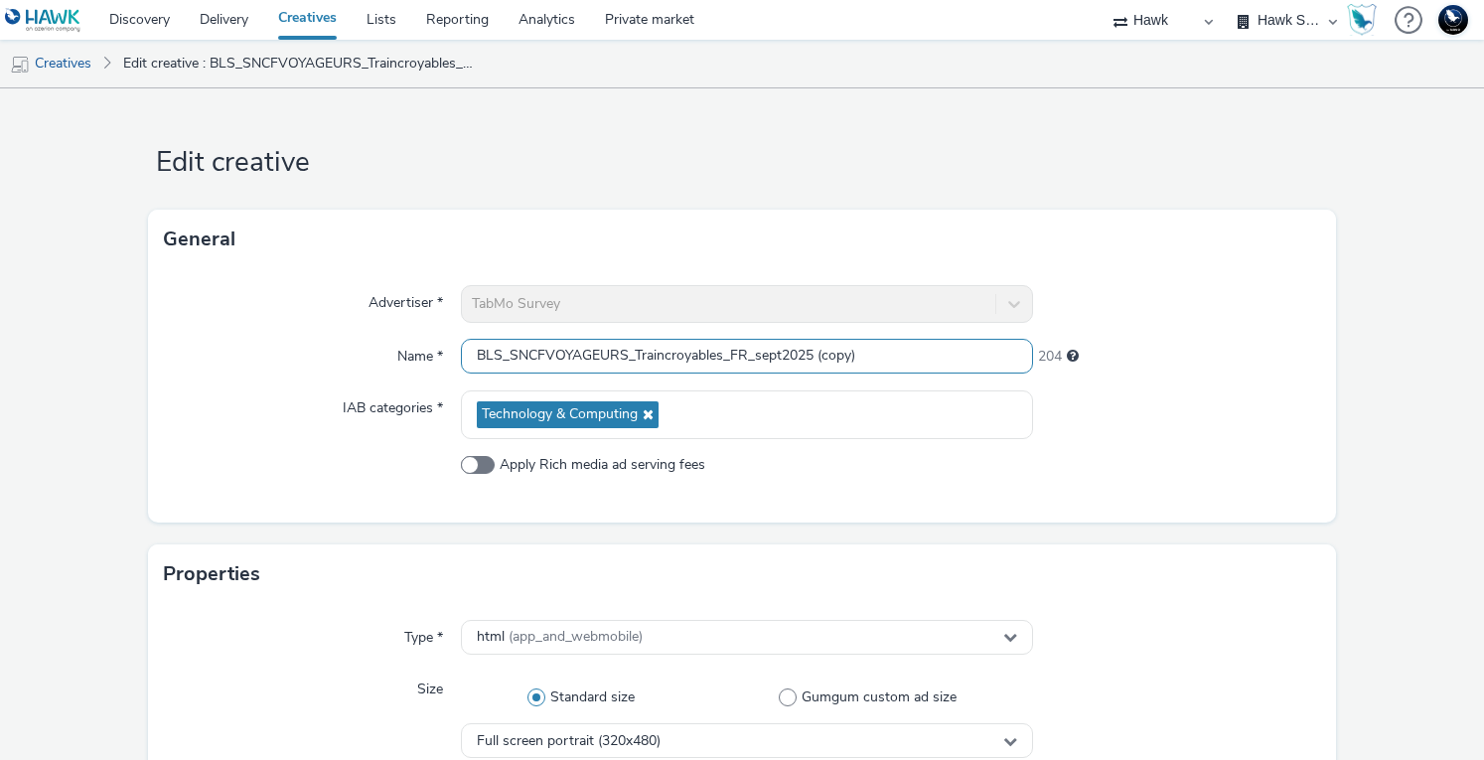
click at [569, 358] on input "BLS_SNCFVOYAGEURS_Traincroyables_FR_sept2025 (copy)" at bounding box center [747, 356] width 573 height 35
drag, startPoint x: 508, startPoint y: 355, endPoint x: 588, endPoint y: 353, distance: 79.5
click at [583, 354] on input "BLS_SNCFVOYAGEURS_Traincroyables_FR_sept2025 (copy)" at bounding box center [747, 356] width 573 height 35
click at [618, 353] on input "BLS_SNCFVOYAGEURS_Traincroyables_FR_sept2025 (copy)" at bounding box center [747, 356] width 573 height 35
click at [623, 353] on input "BLS_SNCFVOYAGEURS_Traincroyables_FR_sept2025 (copy)" at bounding box center [747, 356] width 573 height 35
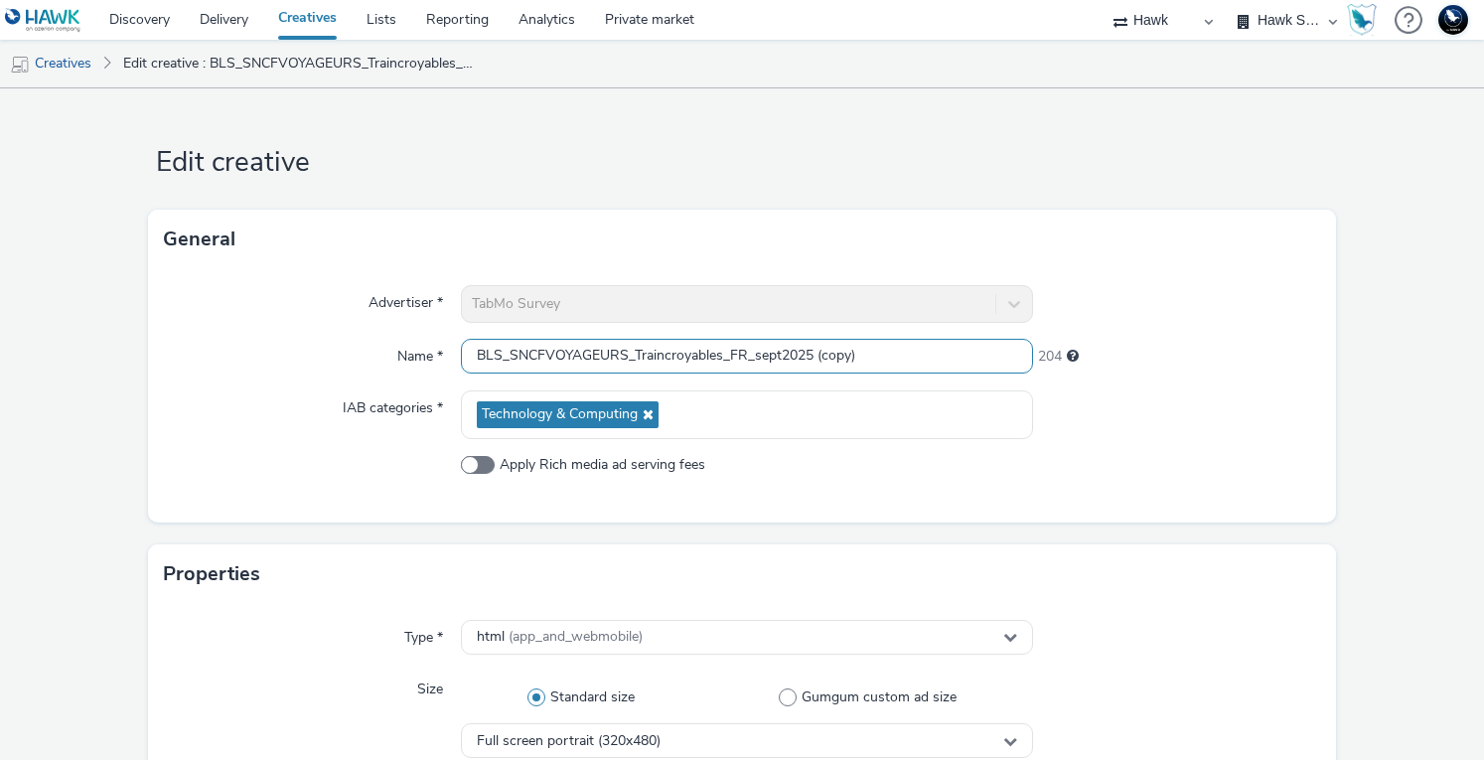
click at [715, 355] on input "BLS_SNCFVOYAGEURS_Traincroyables_FR_sept2025 (copy)" at bounding box center [747, 356] width 573 height 35
type input "BLS_SNCFVOYAGEURS_INOUI_FR_sept2025"
click at [1212, 383] on div "Advertiser * TabMo Survey Name * BLS_SNCFVOYAGEURS_INOUI_FR_sept2025 220 IAB ca…" at bounding box center [741, 395] width 1187 height 253
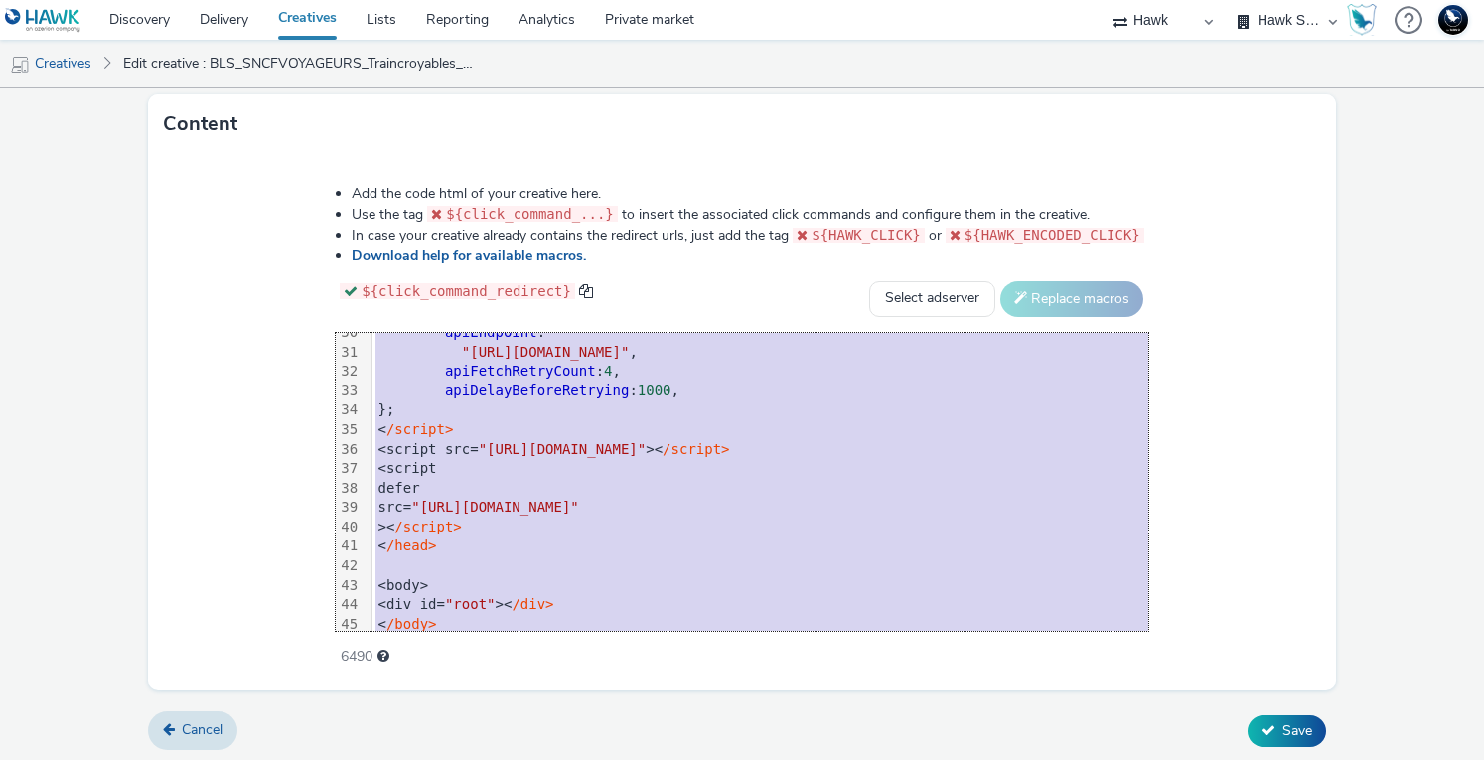
scroll to position [605, 0]
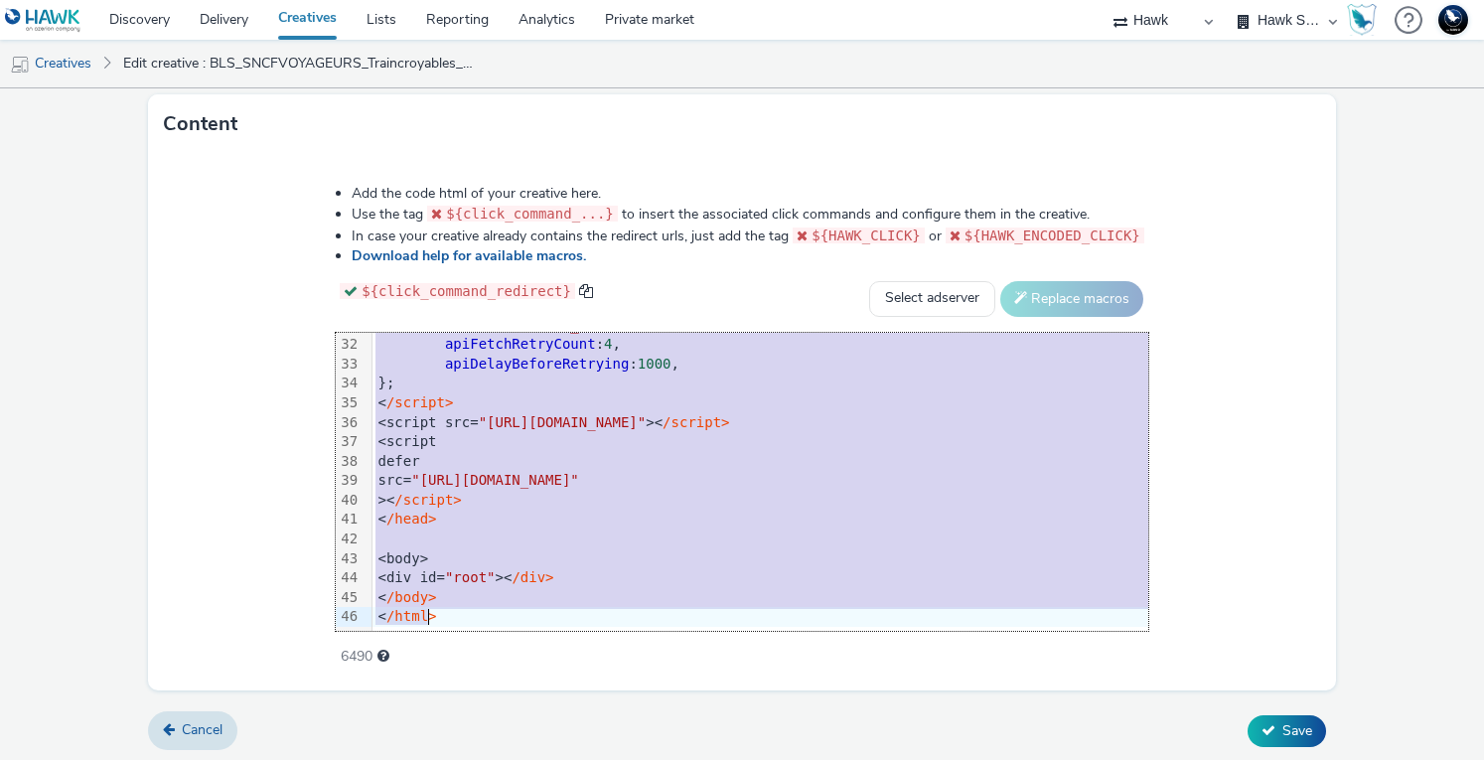
drag, startPoint x: 320, startPoint y: 360, endPoint x: 677, endPoint y: 727, distance: 511.9
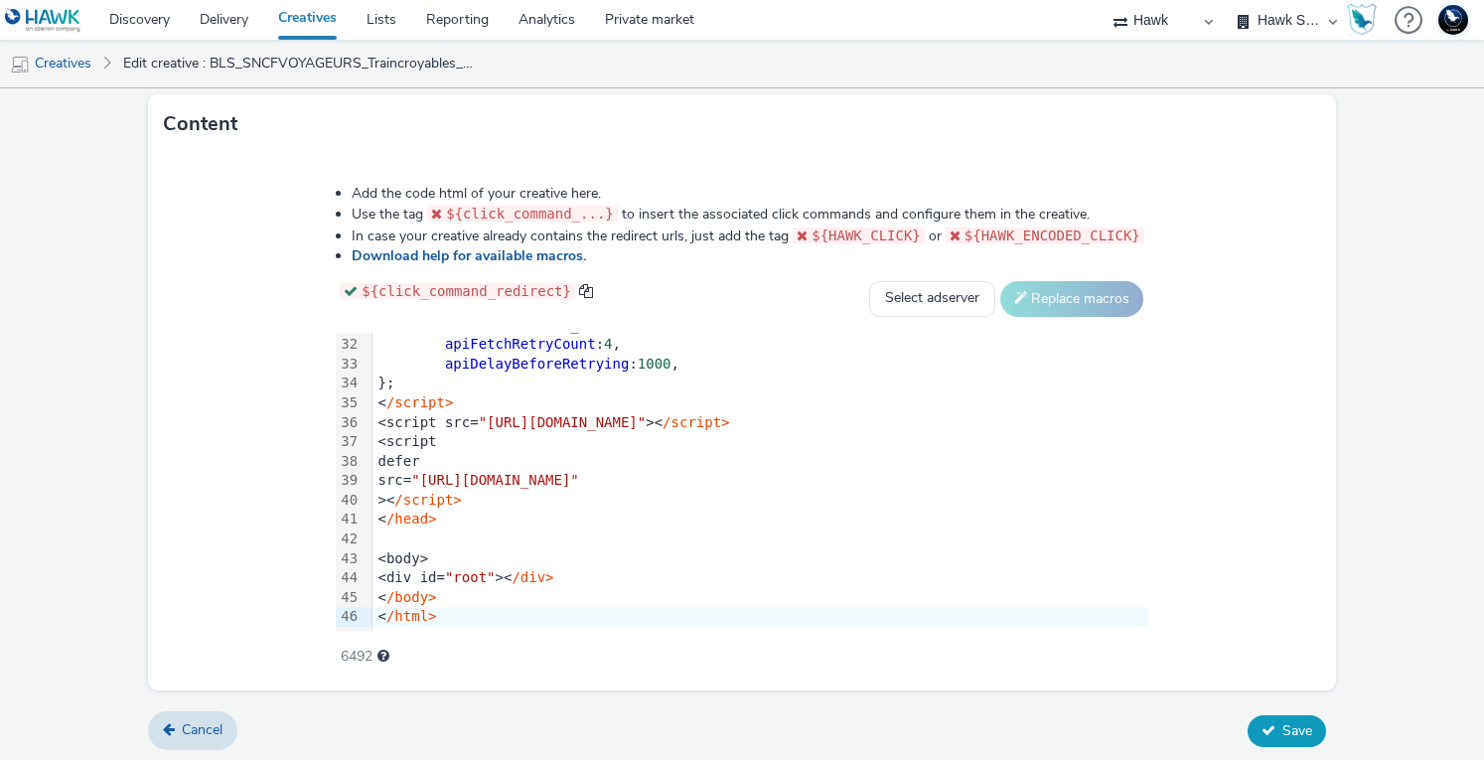
click at [1287, 721] on span "Save" at bounding box center [1297, 730] width 30 height 19
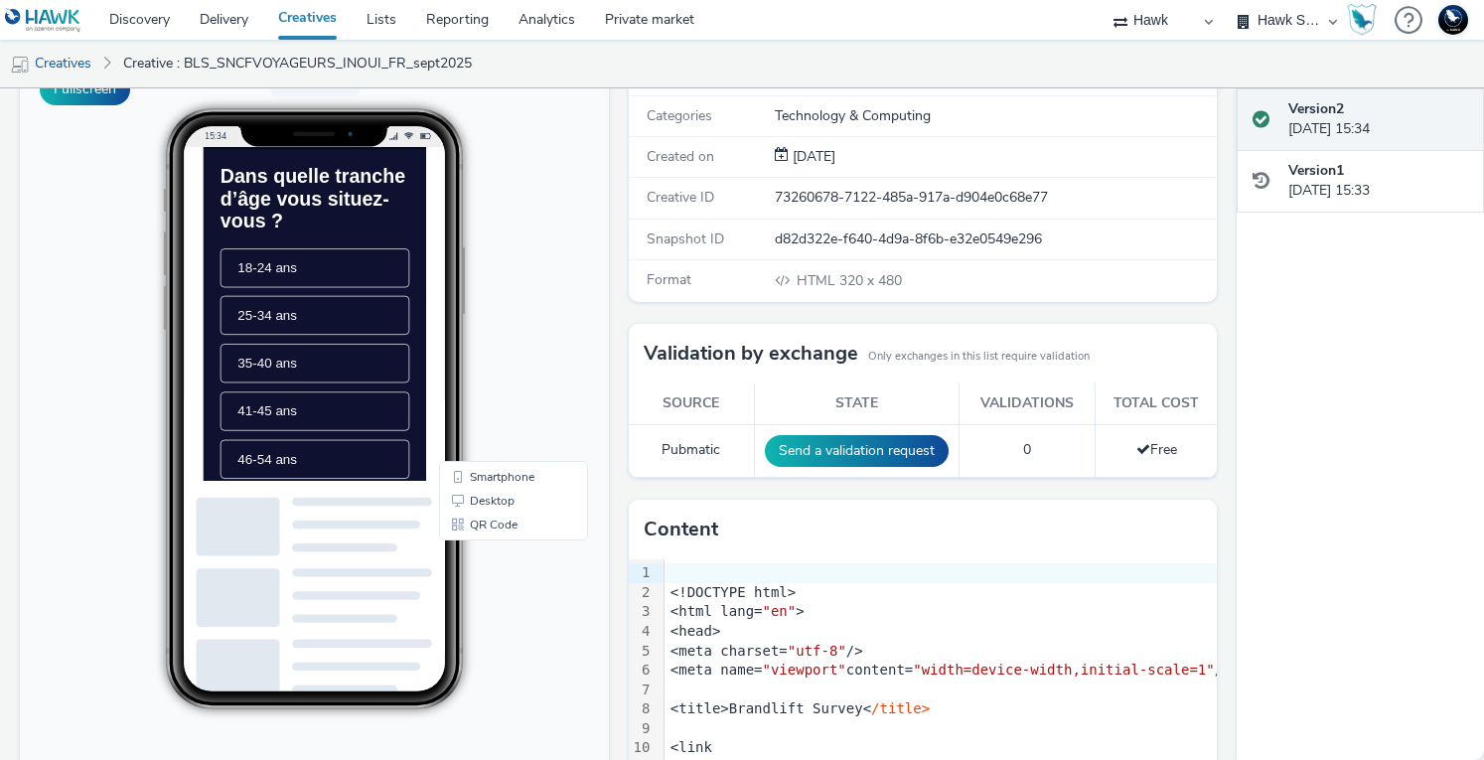
scroll to position [199, 0]
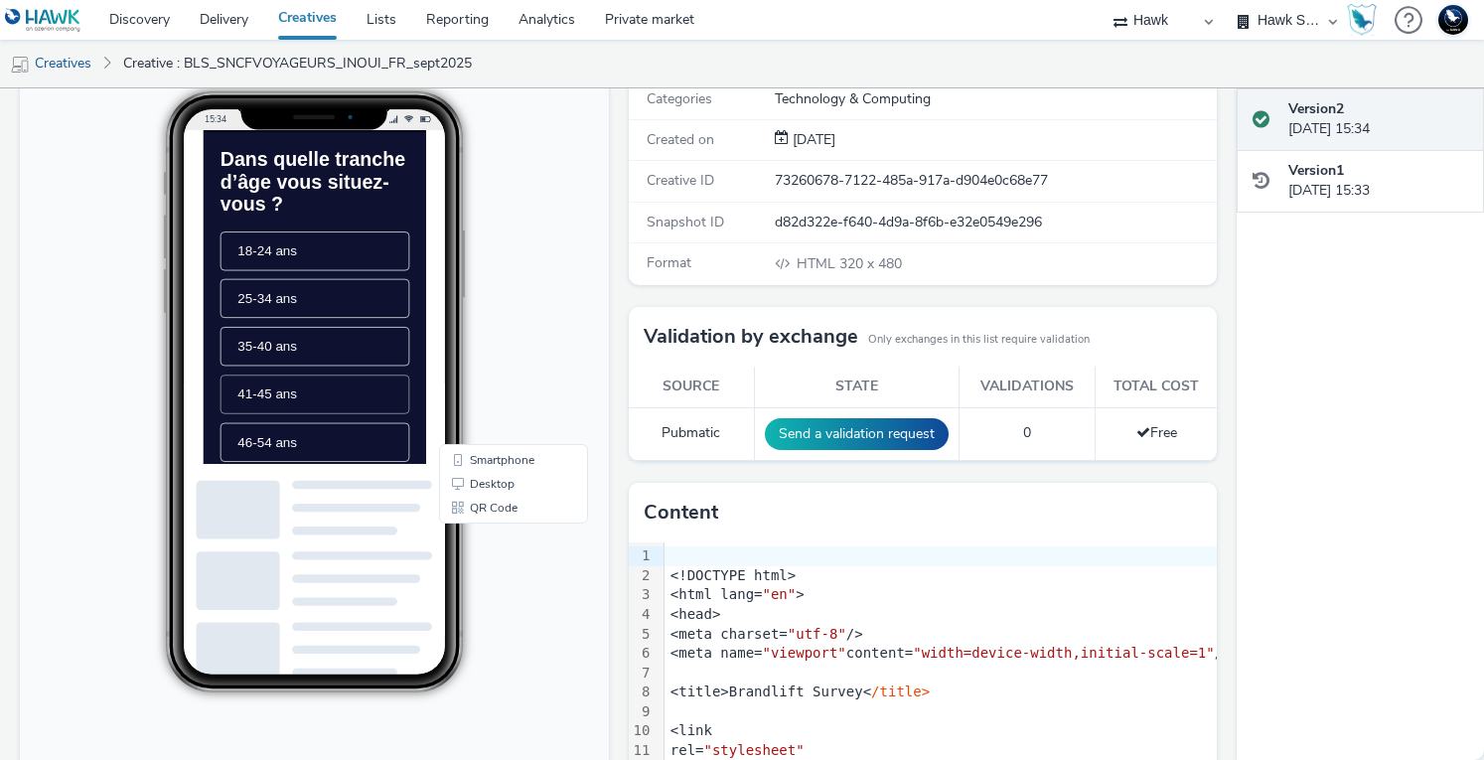
click at [349, 535] on li "41-45 ans" at bounding box center [361, 508] width 270 height 56
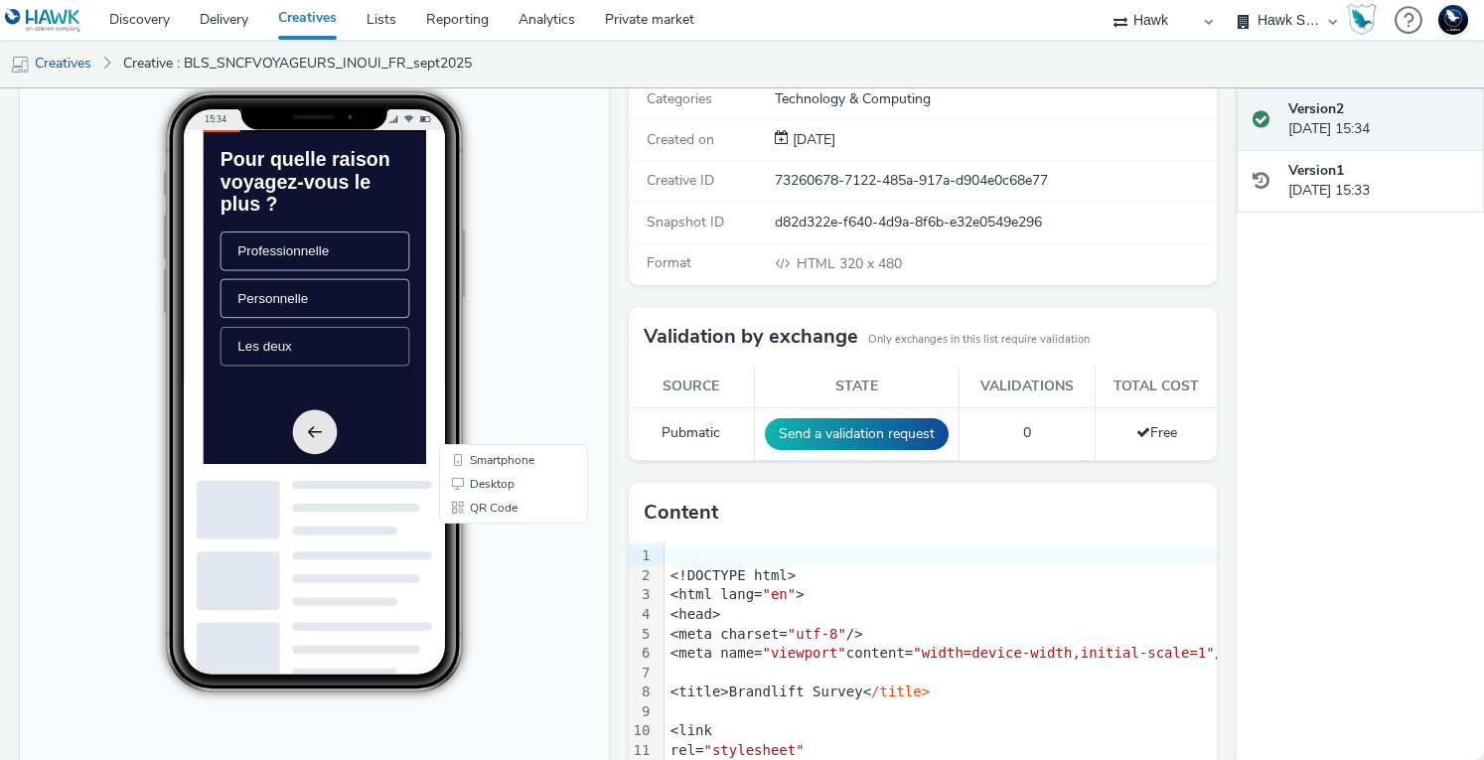
click at [418, 458] on li "Les deux" at bounding box center [361, 439] width 270 height 56
click at [379, 452] on li "Entre 100-300 personnes" at bounding box center [361, 439] width 270 height 56
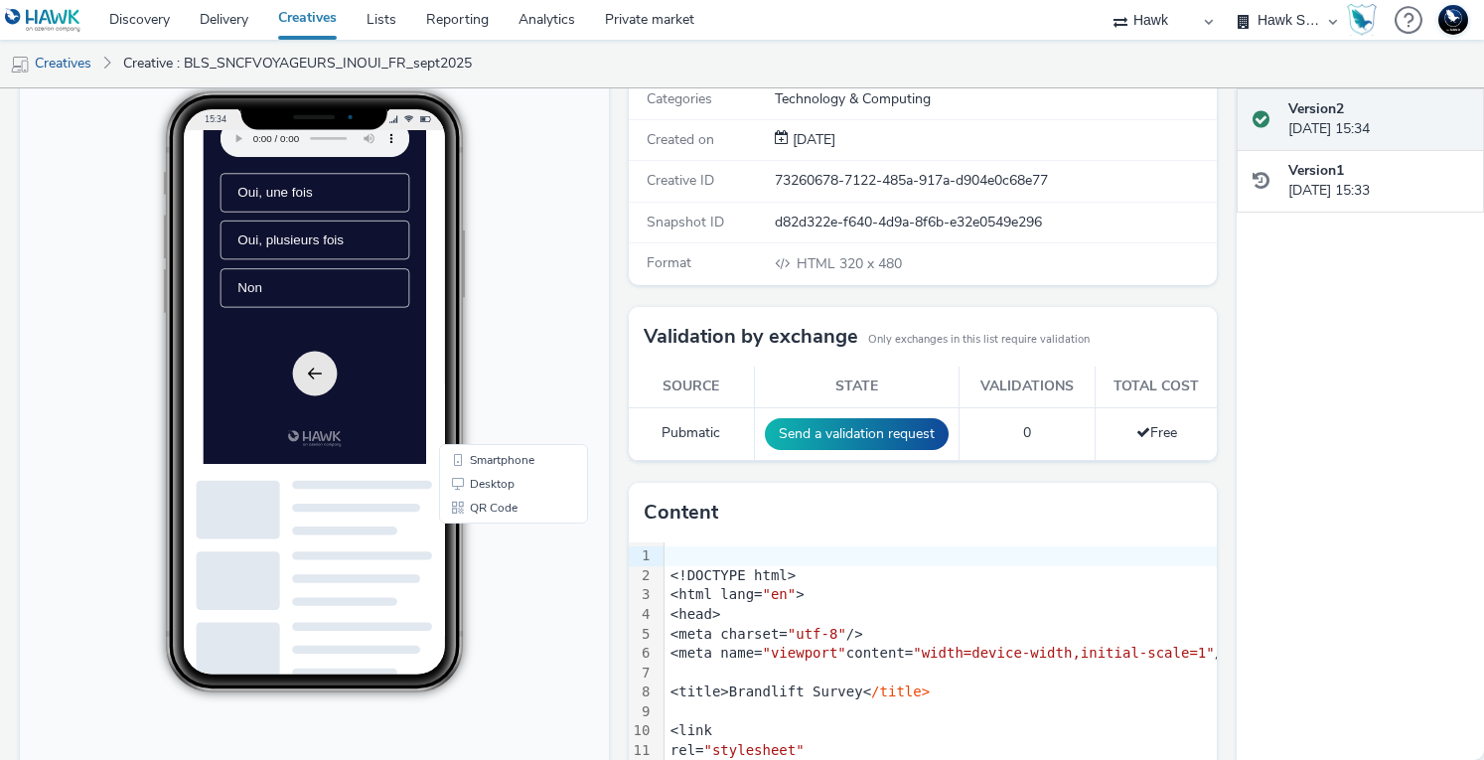
scroll to position [325, 0]
click at [360, 353] on li "Non" at bounding box center [361, 356] width 270 height 56
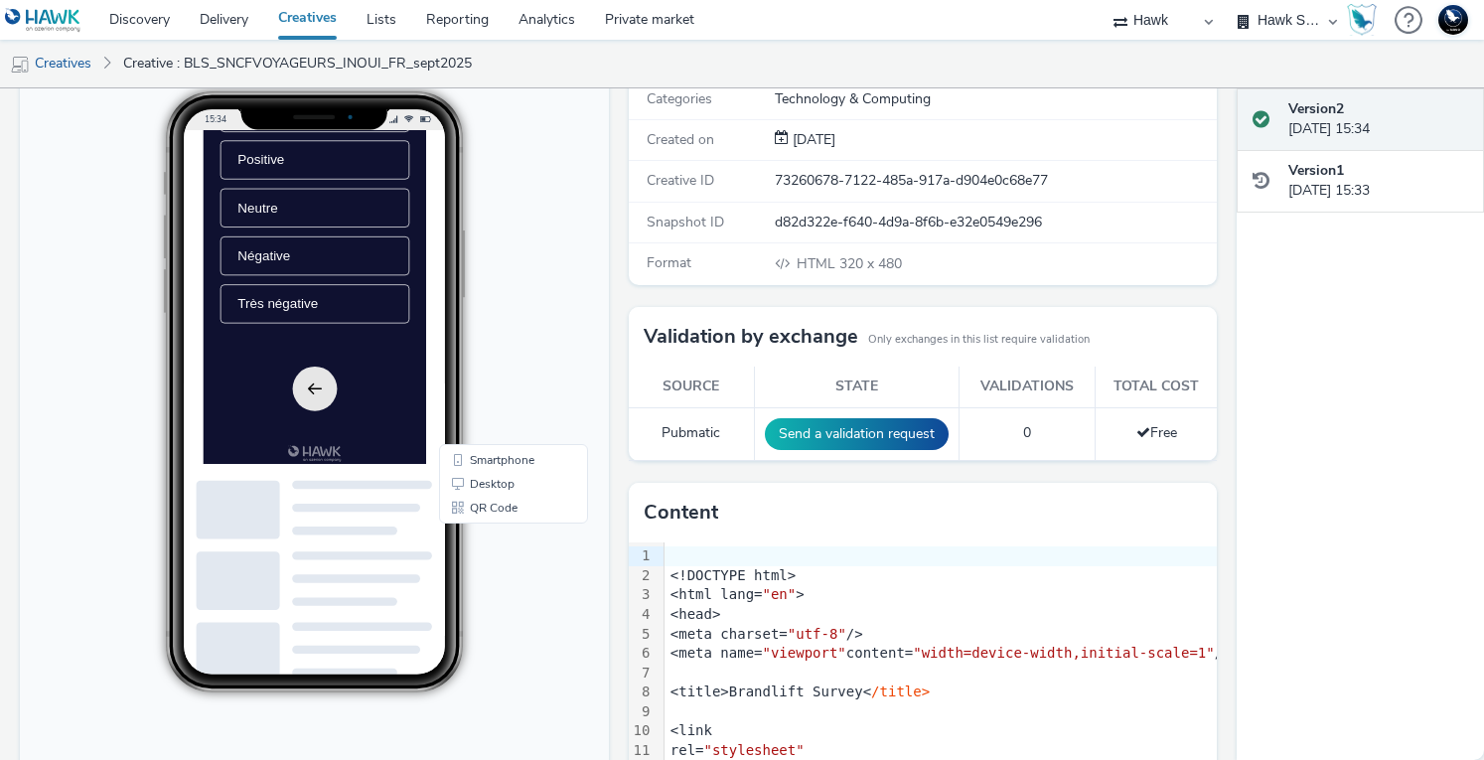
scroll to position [0, 0]
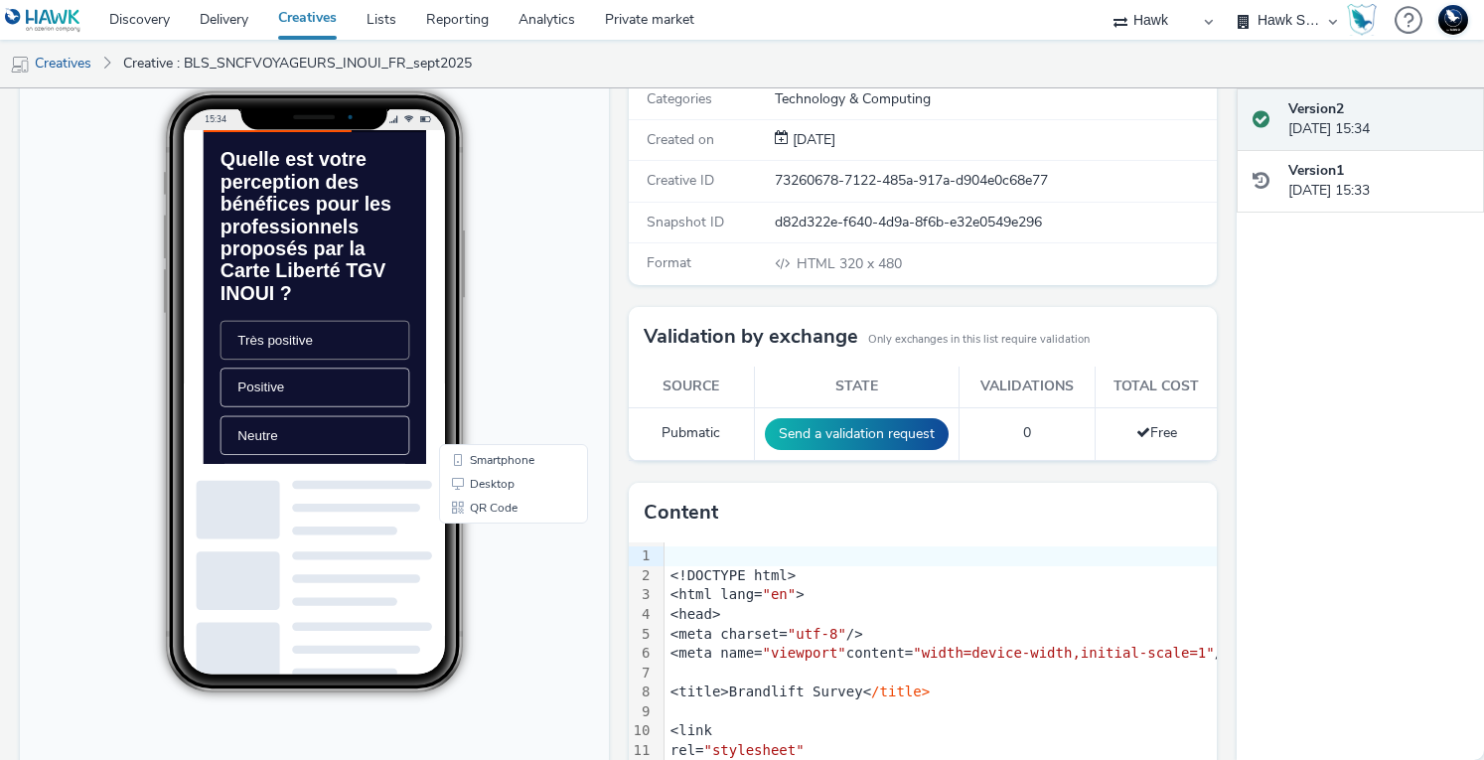
click at [402, 458] on li "Très positive" at bounding box center [361, 430] width 270 height 56
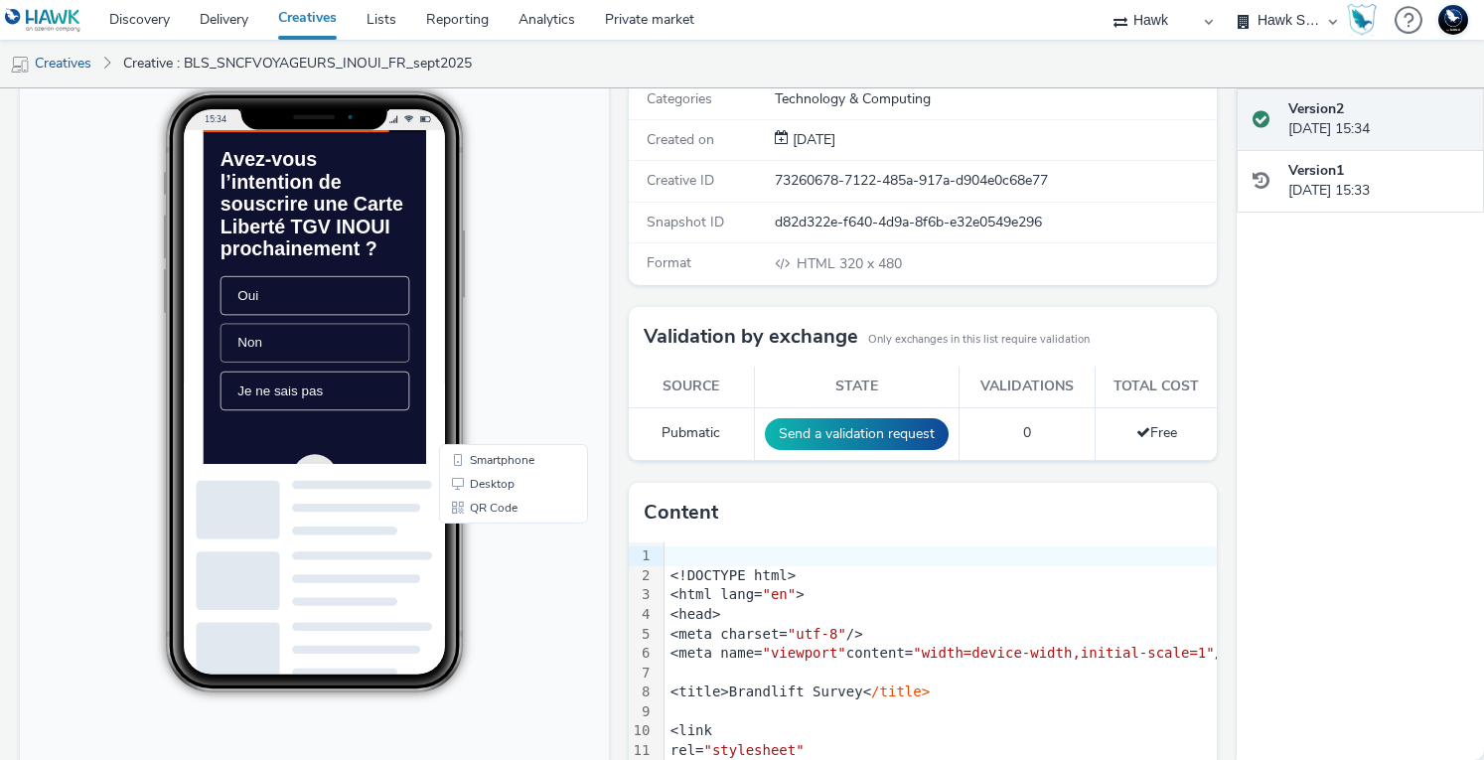
click at [387, 462] on li "Non" at bounding box center [361, 434] width 270 height 56
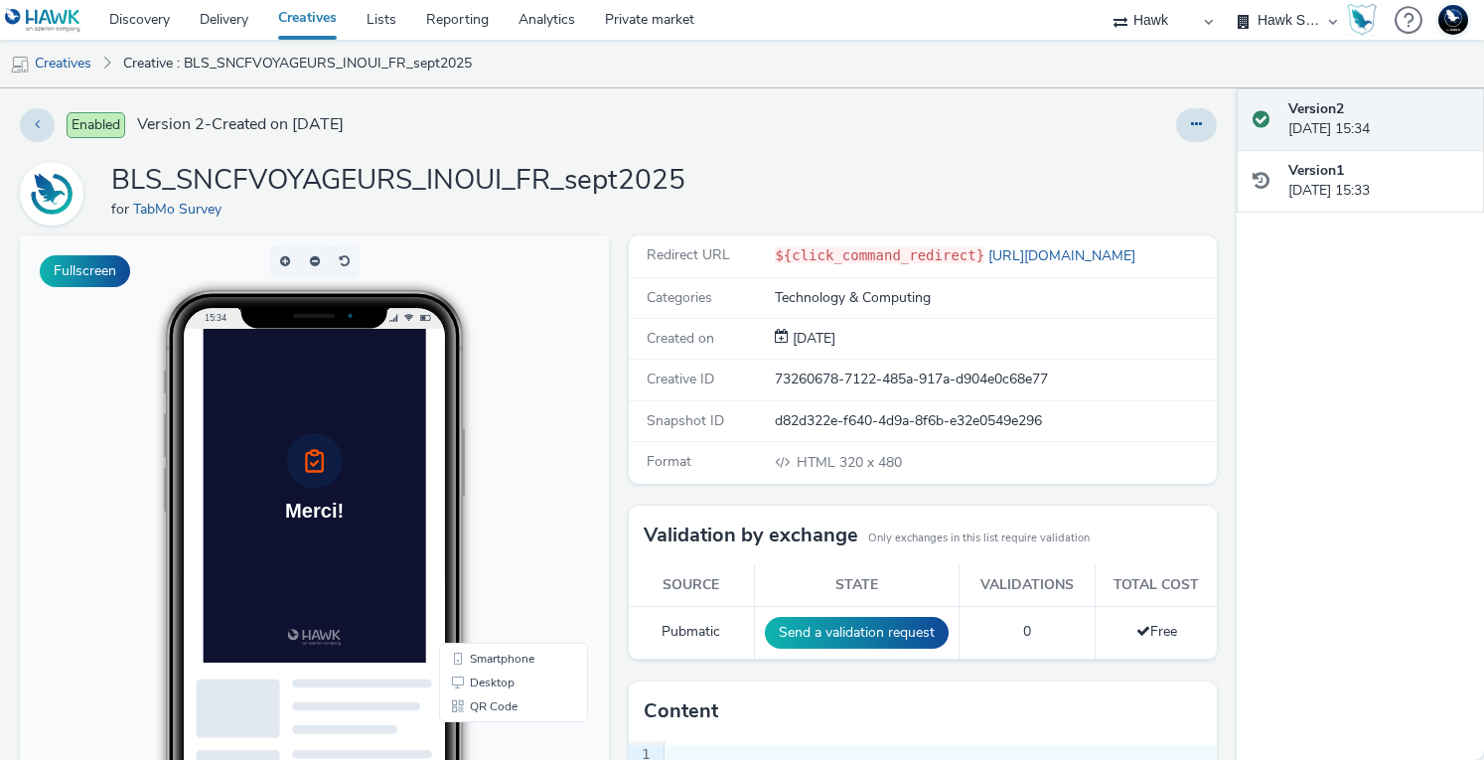
click at [1273, 23] on select "Hawk Hawk - Etude Conso Hawk Survey Hawk Survey - Etude Editeurs Hawk Survey - …" at bounding box center [1286, 20] width 119 height 40
click at [243, 25] on link "Delivery" at bounding box center [224, 20] width 78 height 40
